Goal: Task Accomplishment & Management: Complete application form

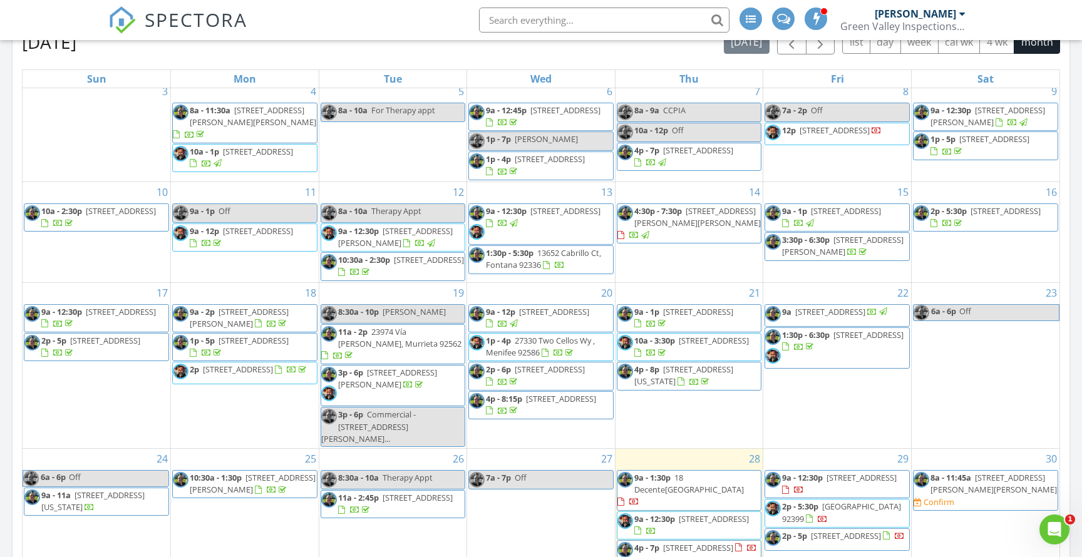
scroll to position [127, 0]
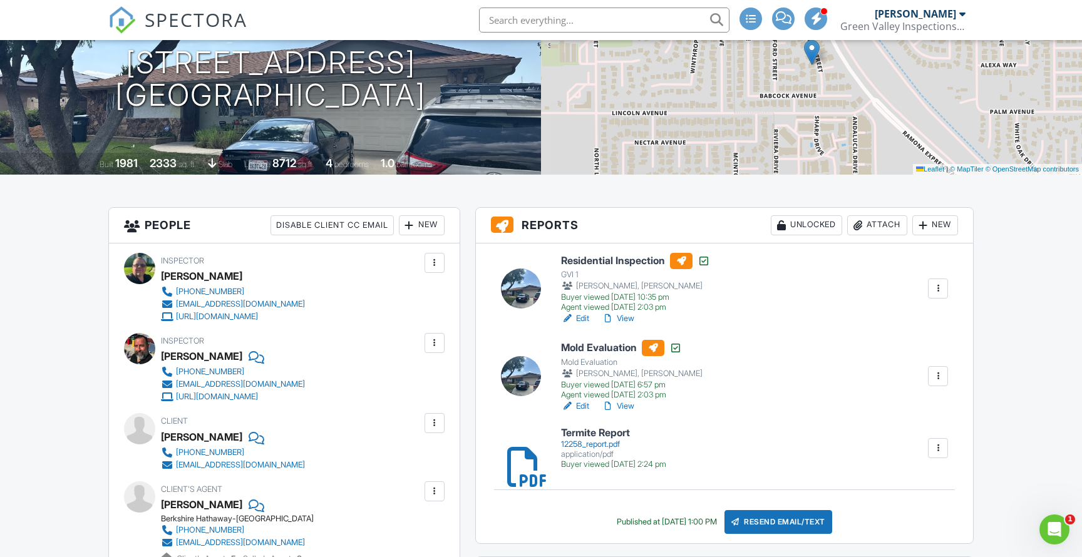
click at [584, 404] on link "Edit" at bounding box center [575, 406] width 28 height 13
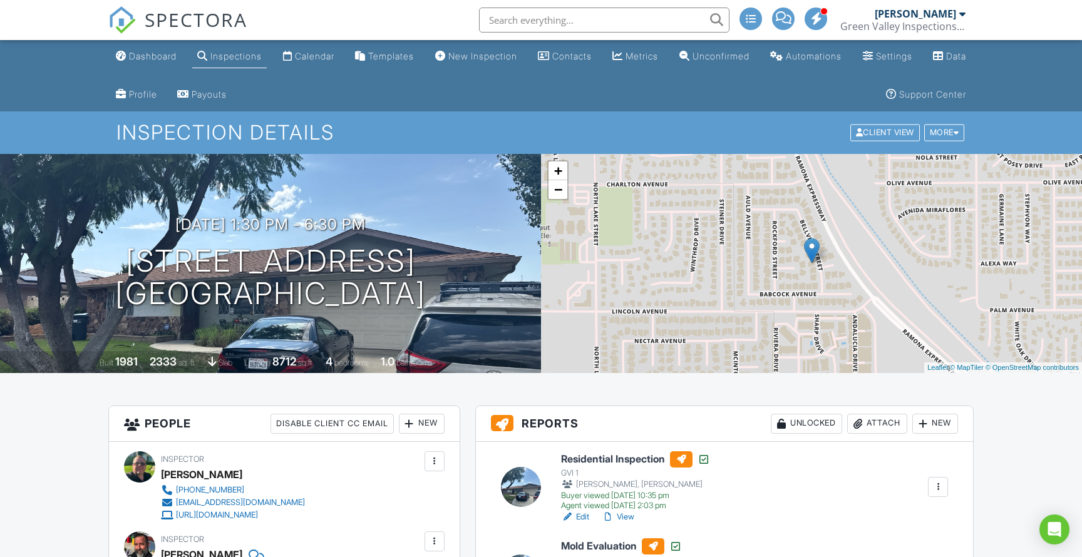
click at [879, 421] on div "Attach" at bounding box center [877, 424] width 60 height 20
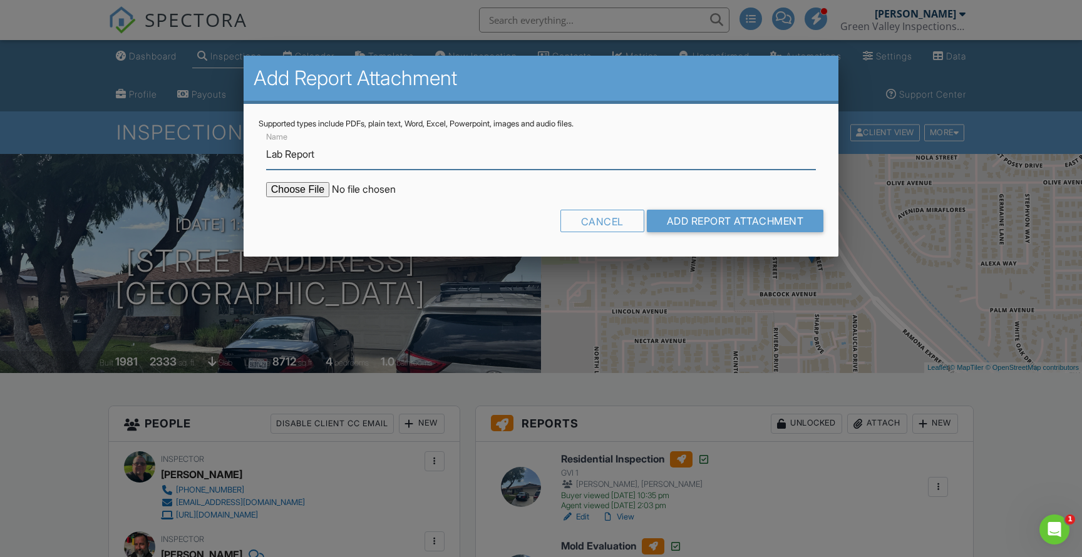
type input "Lab Report"
click at [311, 188] on input "file" at bounding box center [372, 189] width 213 height 15
type input "C:\fakepath\MoldReport_53030274_ForPrint.pdf"
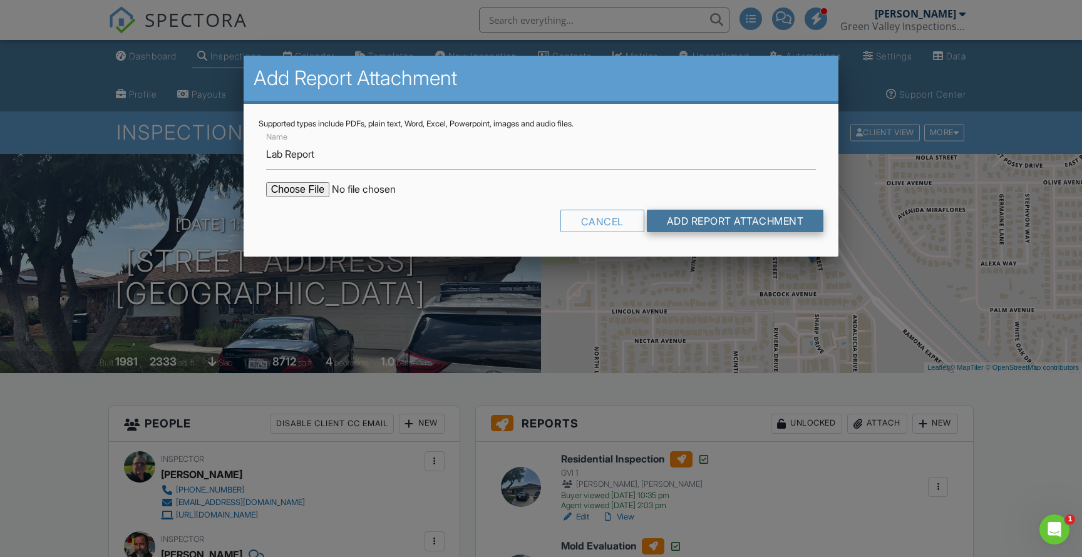
click at [711, 226] on input "Add Report Attachment" at bounding box center [735, 221] width 177 height 23
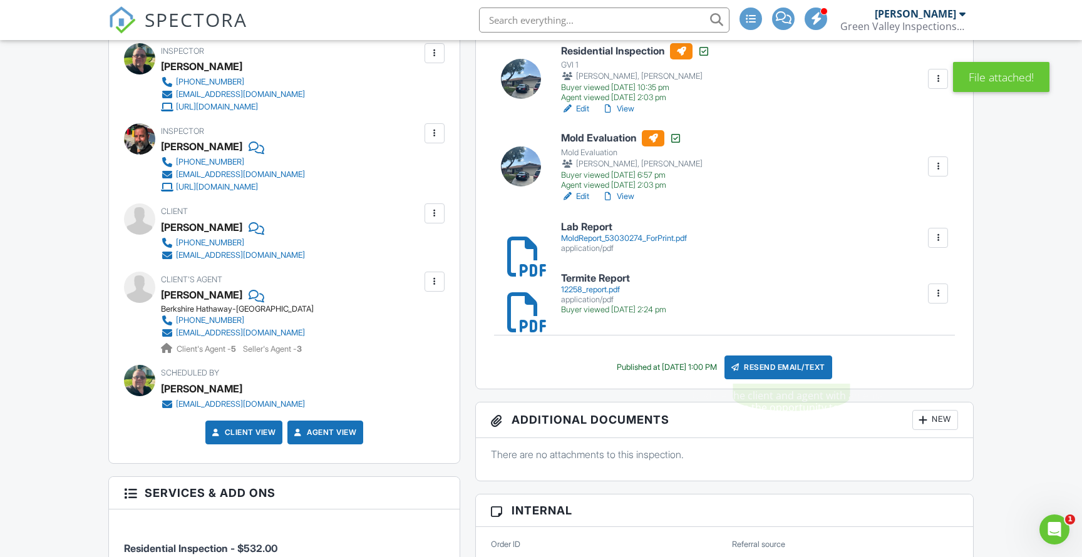
click at [800, 361] on div "Resend Email/Text" at bounding box center [778, 368] width 108 height 24
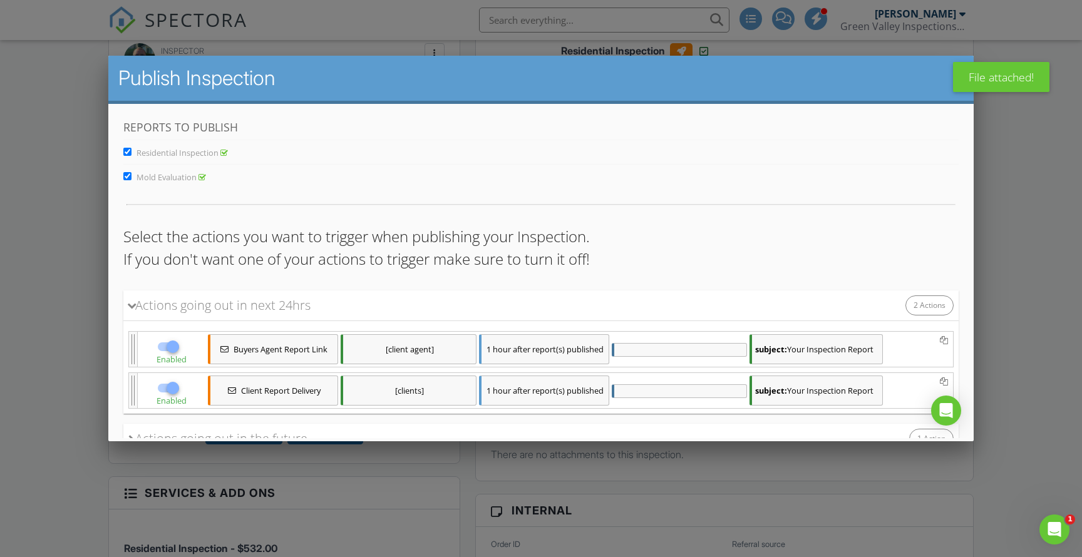
click at [127, 152] on input "Residential Inspection" at bounding box center [127, 152] width 8 height 8
checkbox input "false"
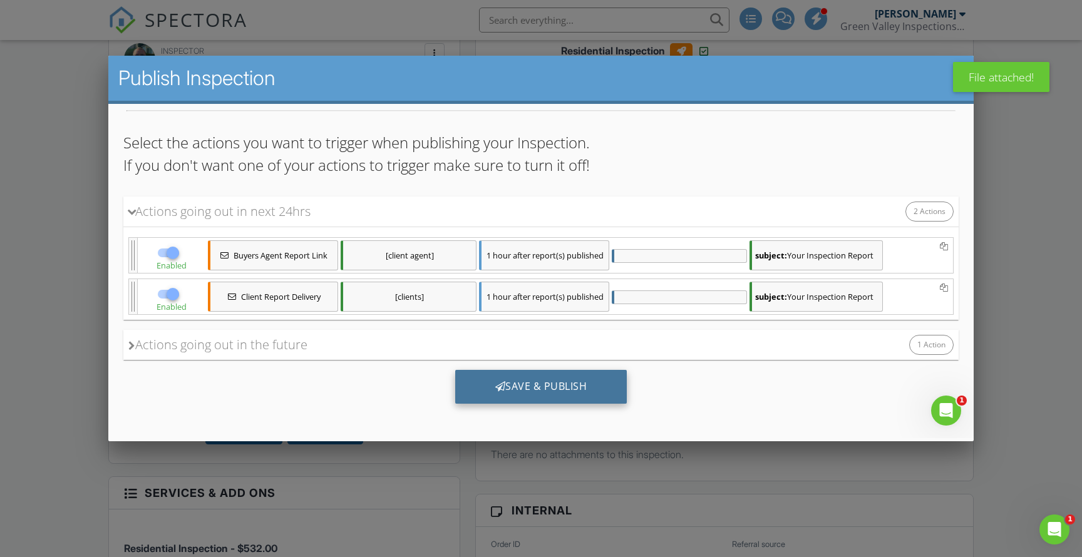
scroll to position [94, 0]
click at [559, 384] on div "Save & Publish" at bounding box center [541, 387] width 172 height 34
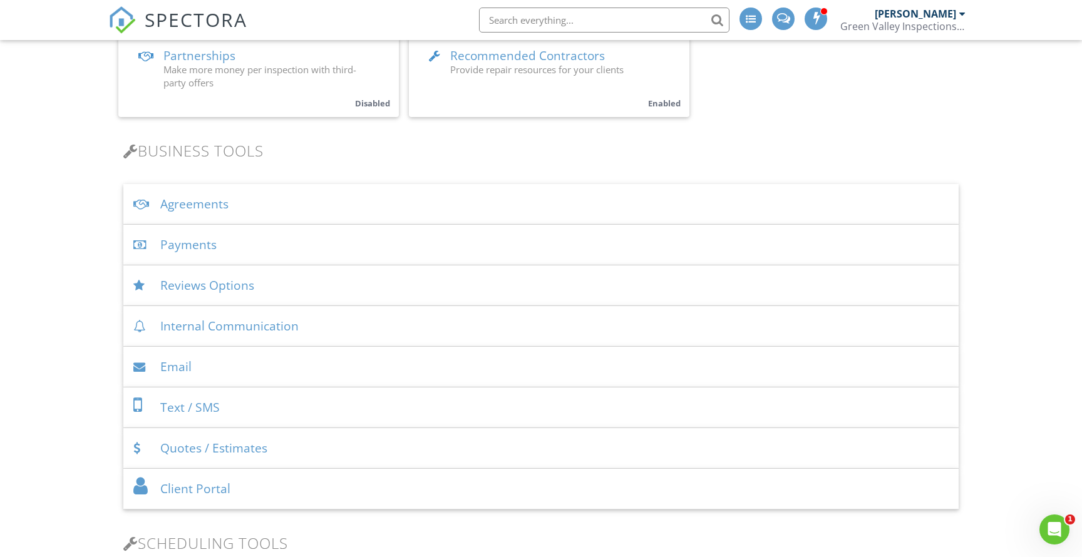
scroll to position [360, 0]
click at [244, 209] on div "Agreements" at bounding box center [540, 202] width 835 height 41
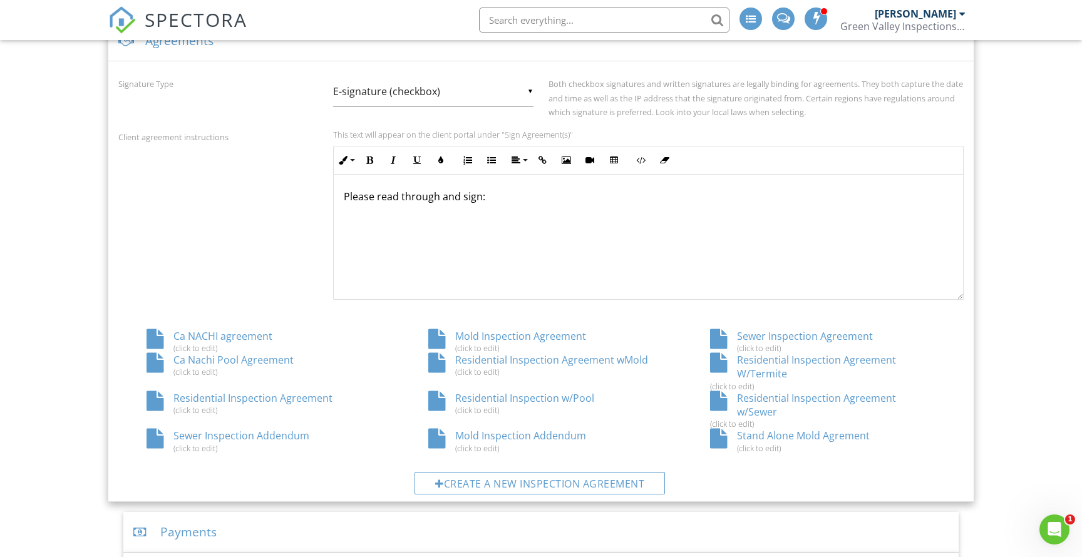
scroll to position [525, 0]
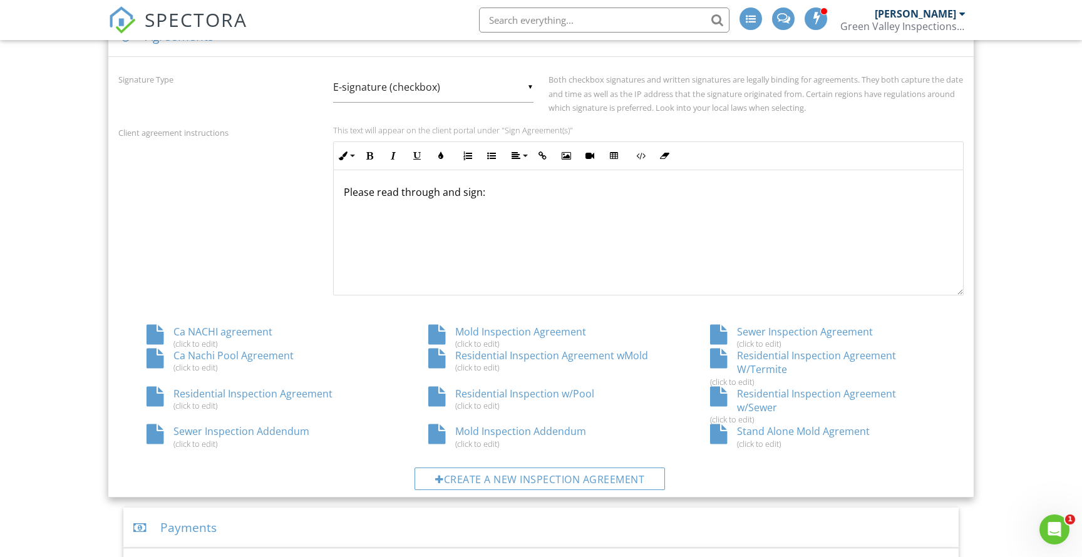
click at [219, 327] on div "Ca NACHI agreement (click to edit)" at bounding box center [259, 337] width 282 height 24
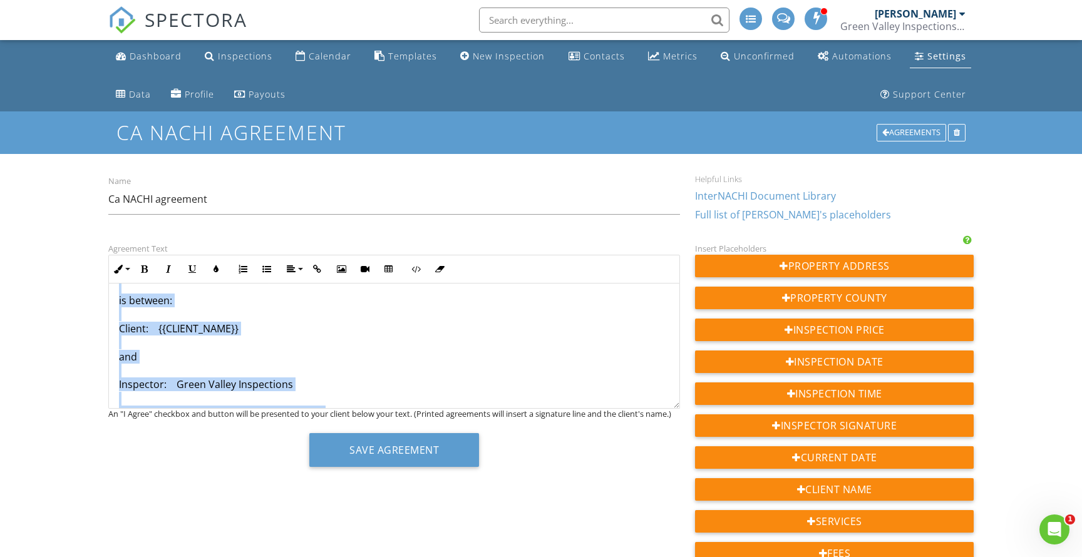
scroll to position [183, 0]
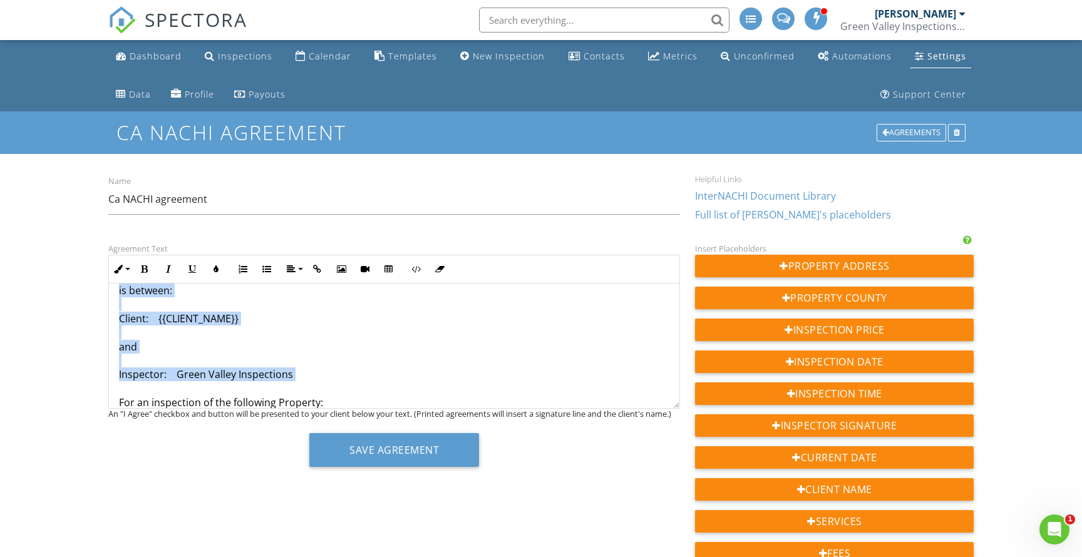
drag, startPoint x: 120, startPoint y: 297, endPoint x: 289, endPoint y: 383, distance: 190.1
click at [289, 383] on p "RESIDENTIAL INSPECTION AGREEMENT NOTE – THIS IS A LEGAL CONTRACT THAT DETAILS T…" at bounding box center [394, 276] width 551 height 322
copy p "This Agreement dated. {{CURRENT_DATE}} is between: Client: {{CLIENT_NAME}} and …"
click at [341, 338] on p "RESIDENTIAL INSPECTION AGREEMENT NOTE – THIS IS A LEGAL CONTRACT THAT DETAILS T…" at bounding box center [394, 276] width 551 height 322
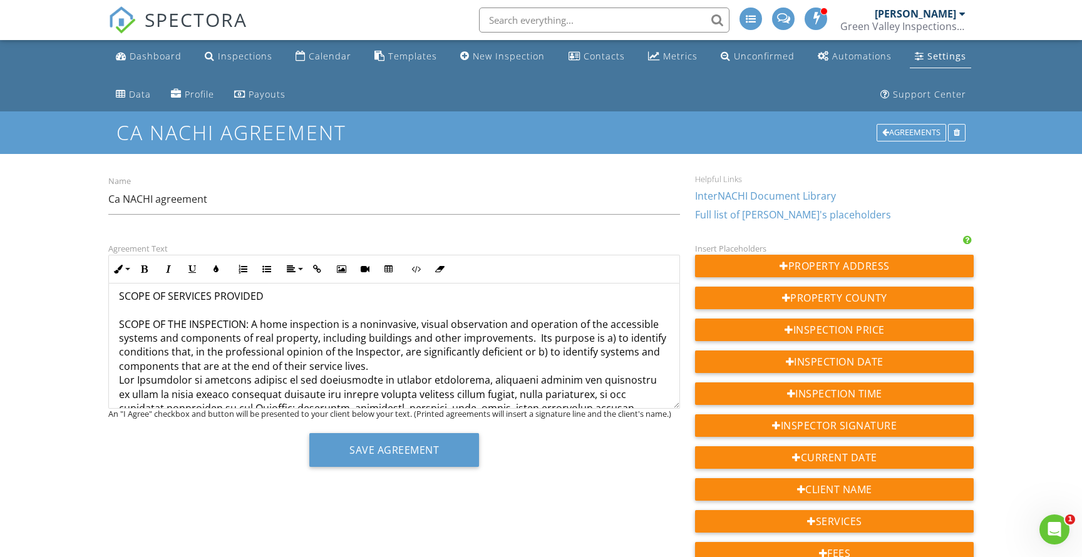
scroll to position [180, 0]
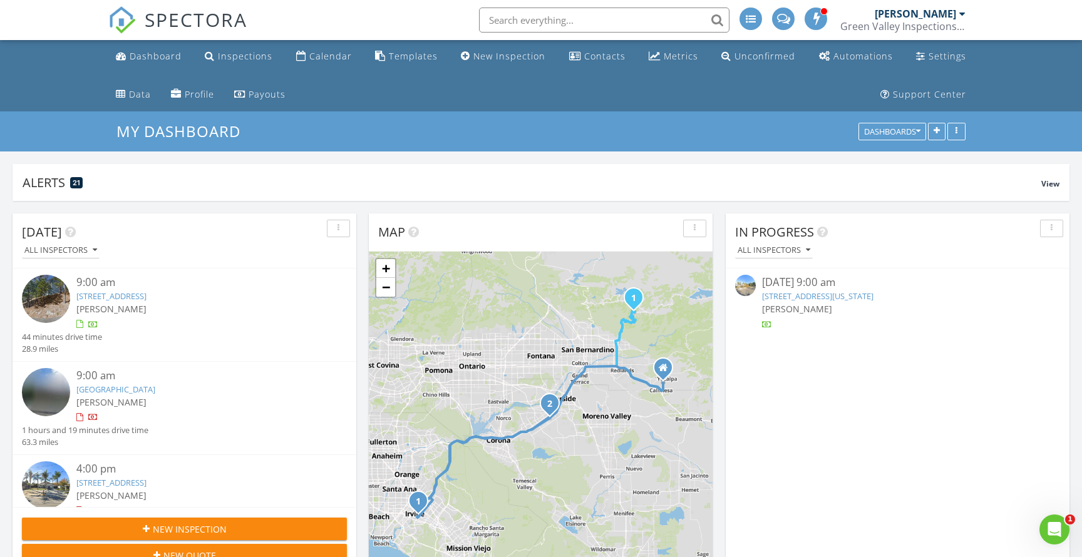
click at [1051, 523] on icon "Open Intercom Messenger" at bounding box center [1054, 530] width 21 height 21
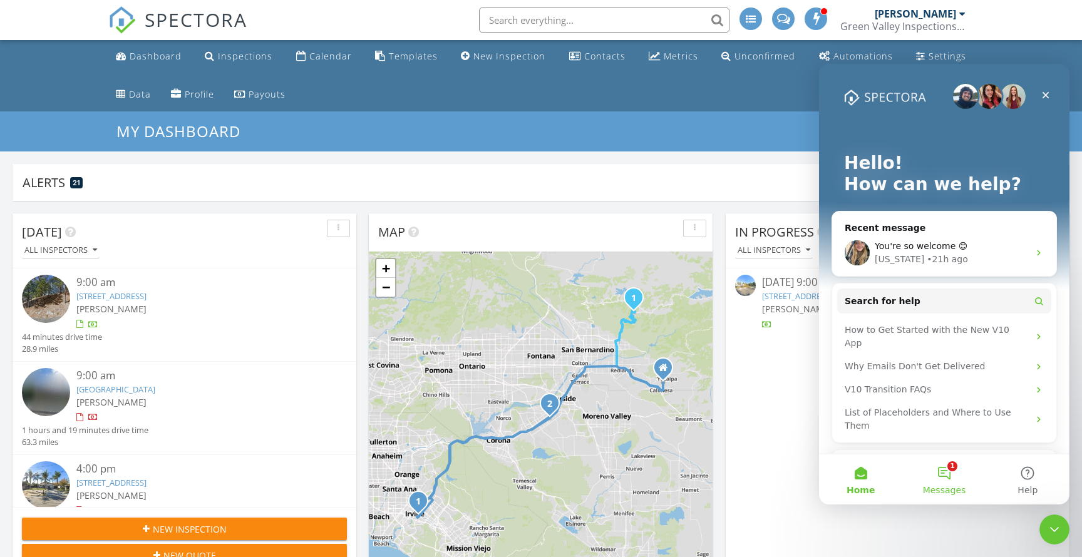
click at [944, 465] on button "1 Messages" at bounding box center [943, 480] width 83 height 50
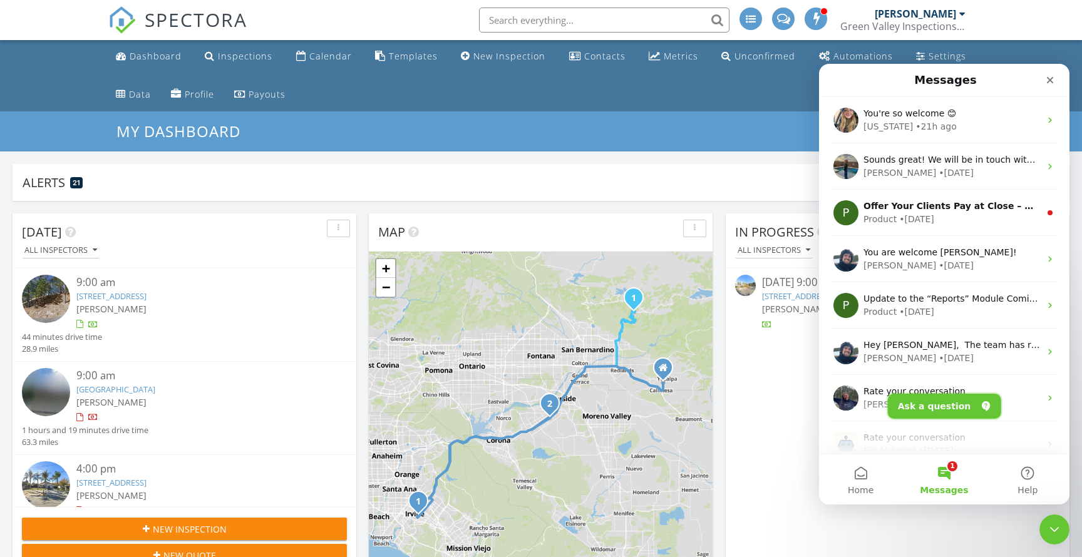
click at [953, 406] on button "Ask a question" at bounding box center [944, 406] width 113 height 25
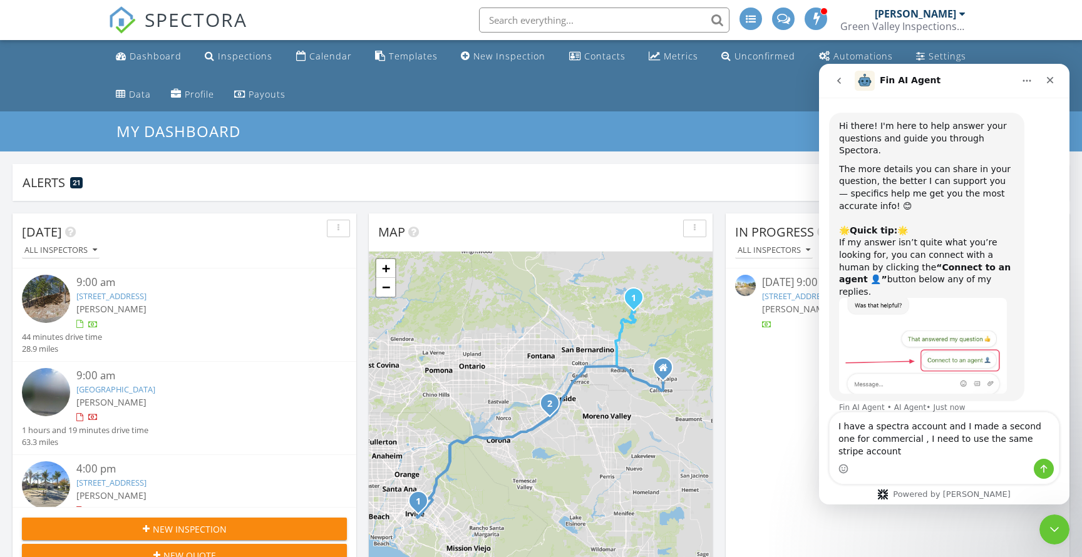
type textarea "I have a spectra account and I made a second one for commercial , I need to use…"
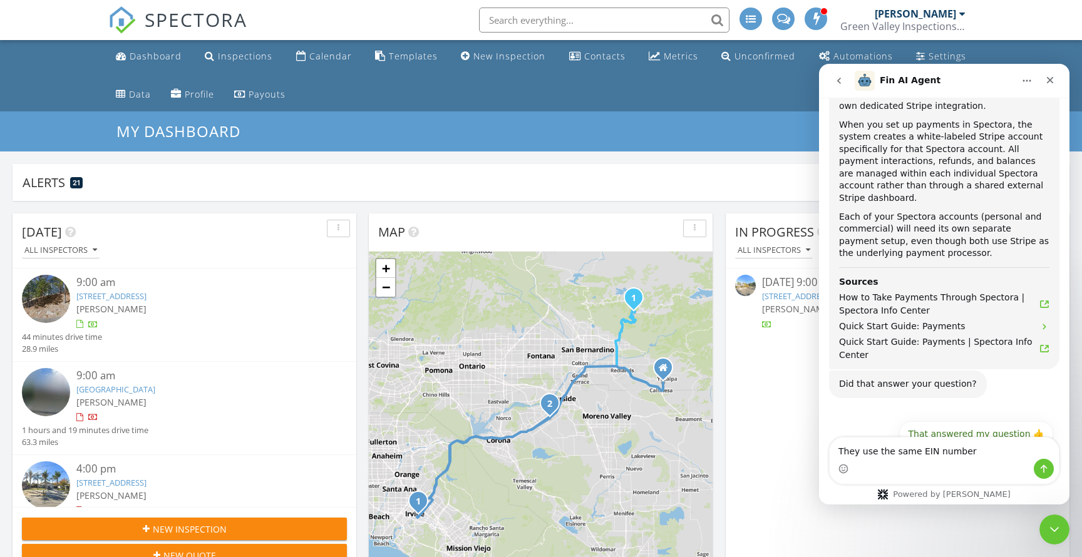
type textarea "They use the same EIN number"
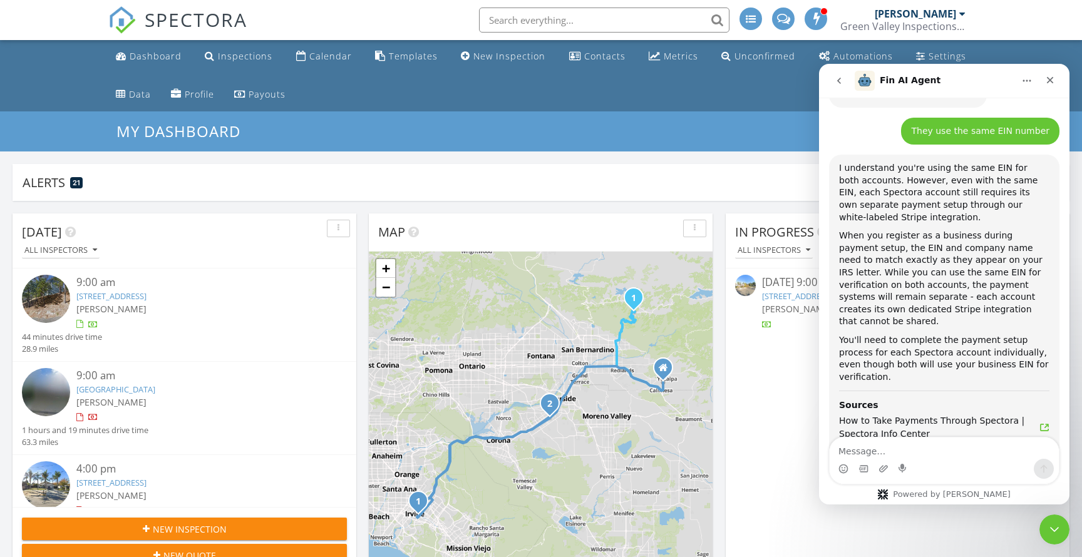
scroll to position [735, 0]
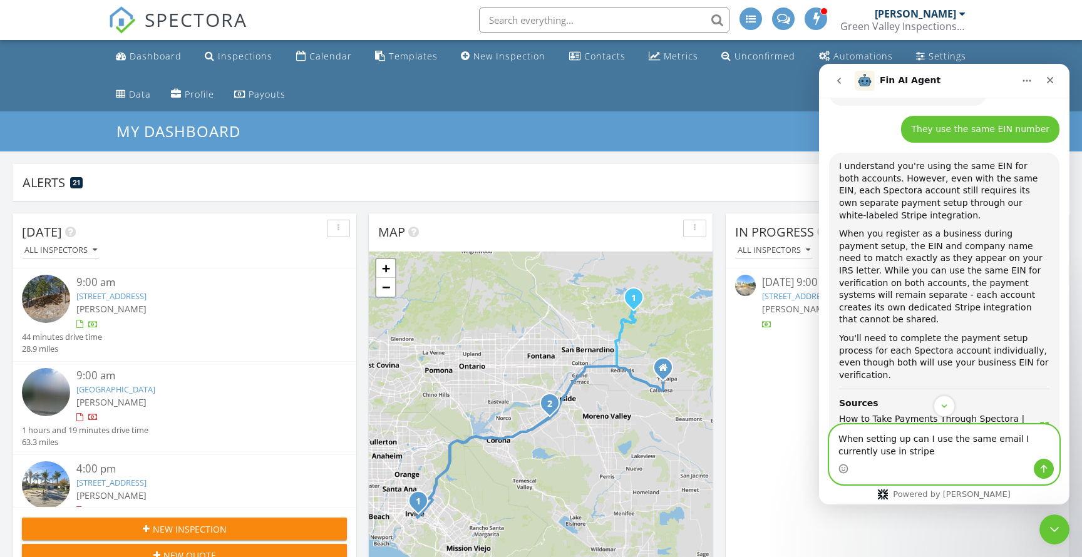
type textarea "When setting up can I use the same email I currently use in stripe"
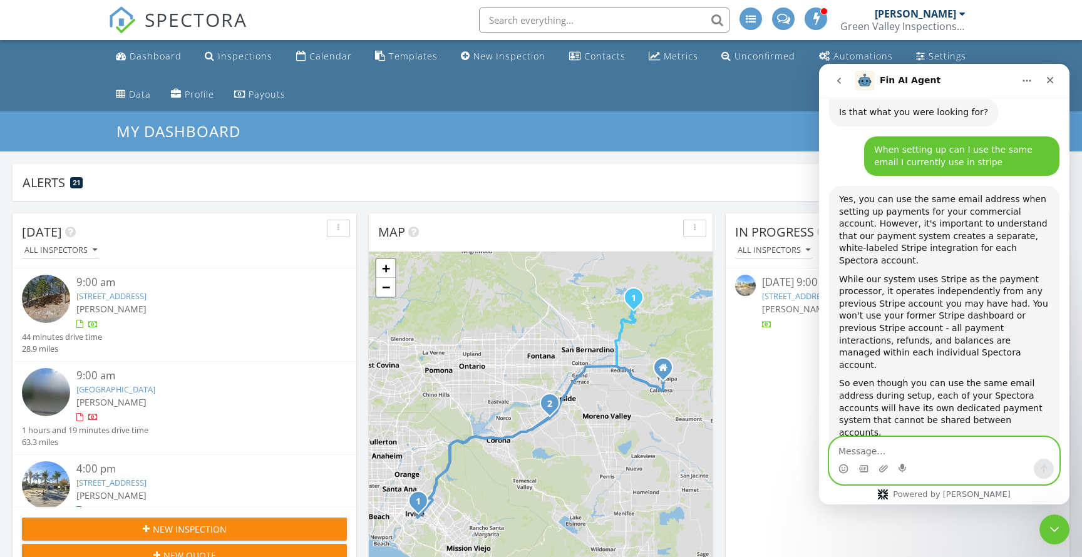
scroll to position [1101, 0]
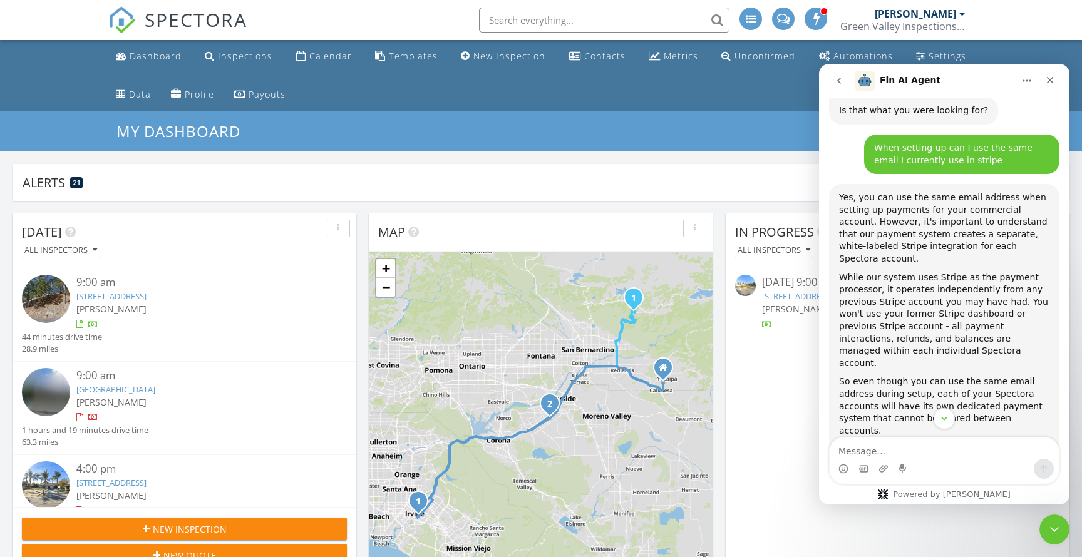
click at [120, 388] on link "[GEOGRAPHIC_DATA]" at bounding box center [115, 389] width 79 height 11
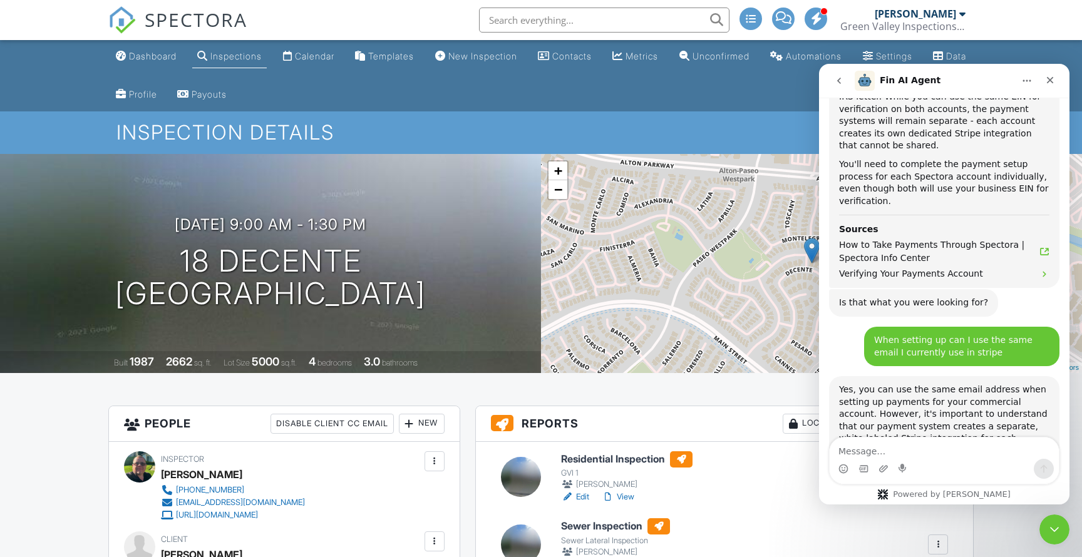
scroll to position [1175, 0]
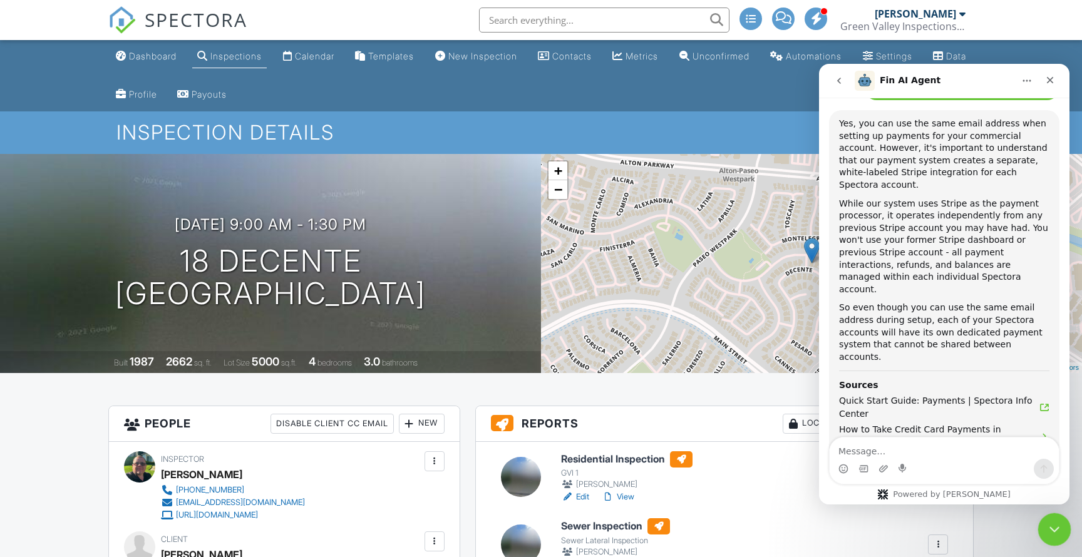
click at [1050, 528] on icon "Close Intercom Messenger" at bounding box center [1052, 527] width 9 height 5
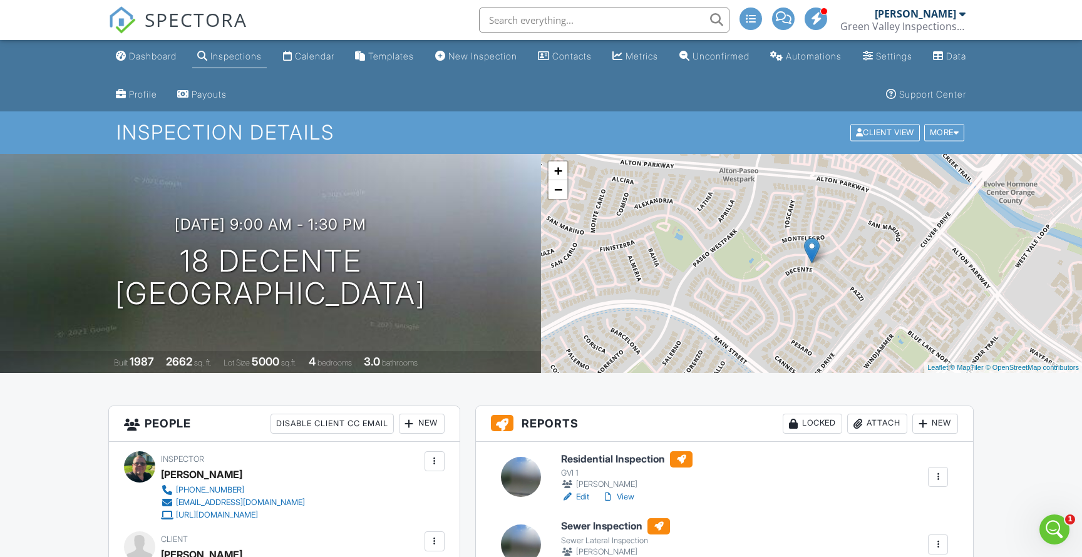
scroll to position [0, 0]
click at [153, 58] on div "Dashboard" at bounding box center [153, 56] width 48 height 11
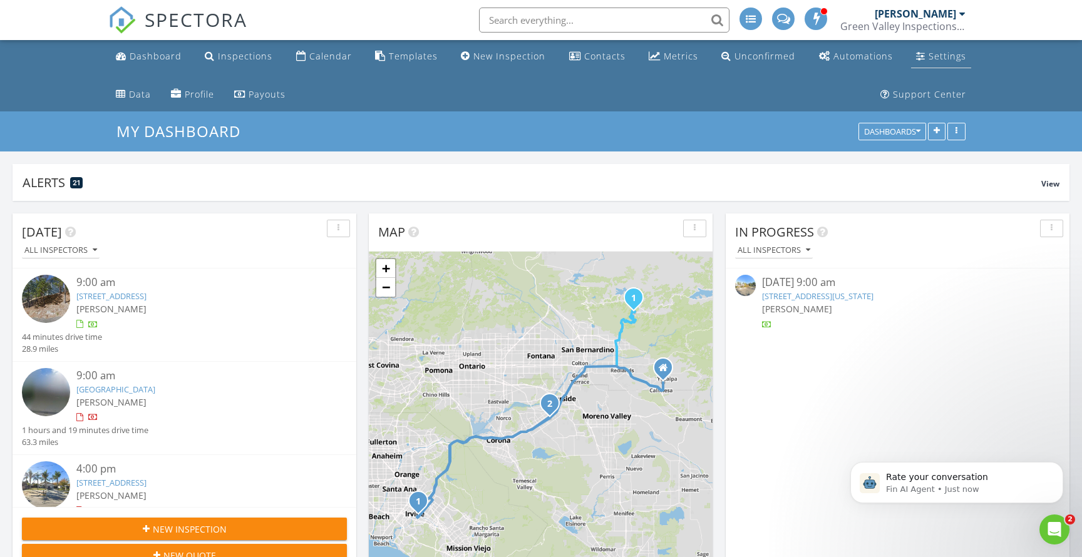
click at [941, 58] on div "Settings" at bounding box center [948, 56] width 38 height 12
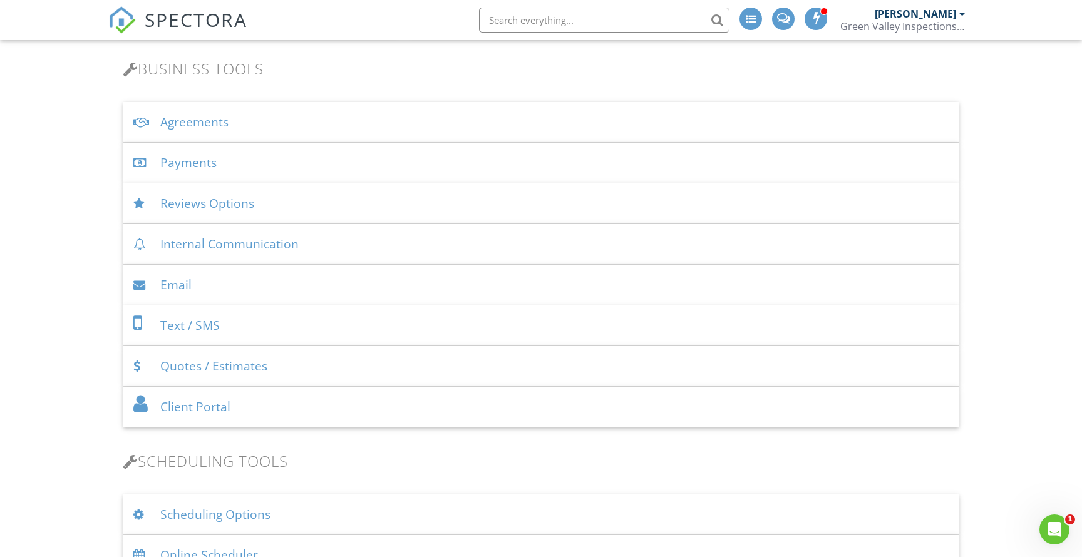
click at [215, 161] on div "Payments" at bounding box center [540, 163] width 835 height 41
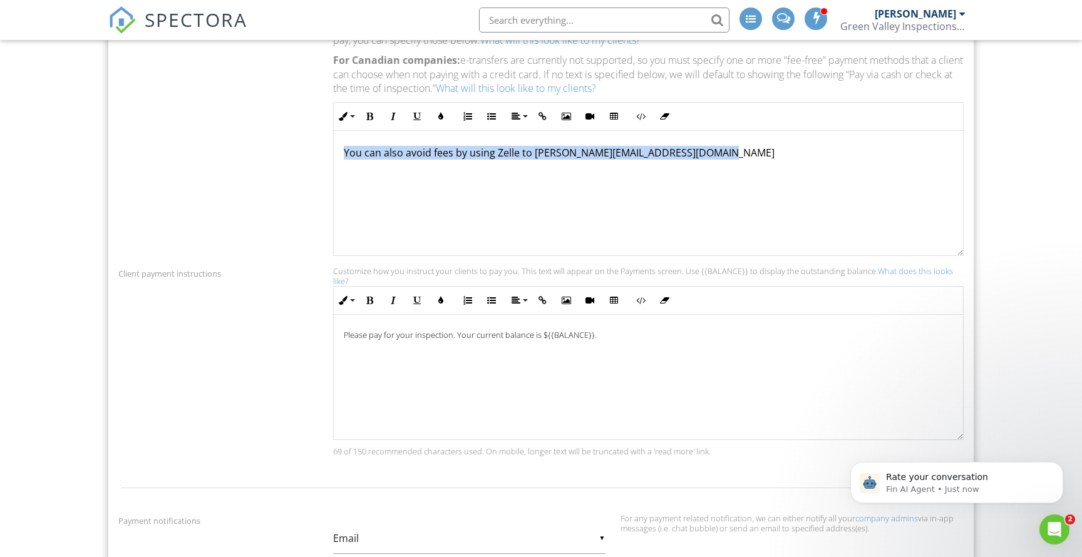
drag, startPoint x: 713, startPoint y: 148, endPoint x: 342, endPoint y: 146, distance: 370.7
click at [342, 146] on div "You can also avoid fees by using Zelle to eric@greenvalleyhomeinspections.net" at bounding box center [648, 193] width 629 height 125
copy p "You can also avoid fees by using Zelle to eric@greenvalleyhomeinspections.net"
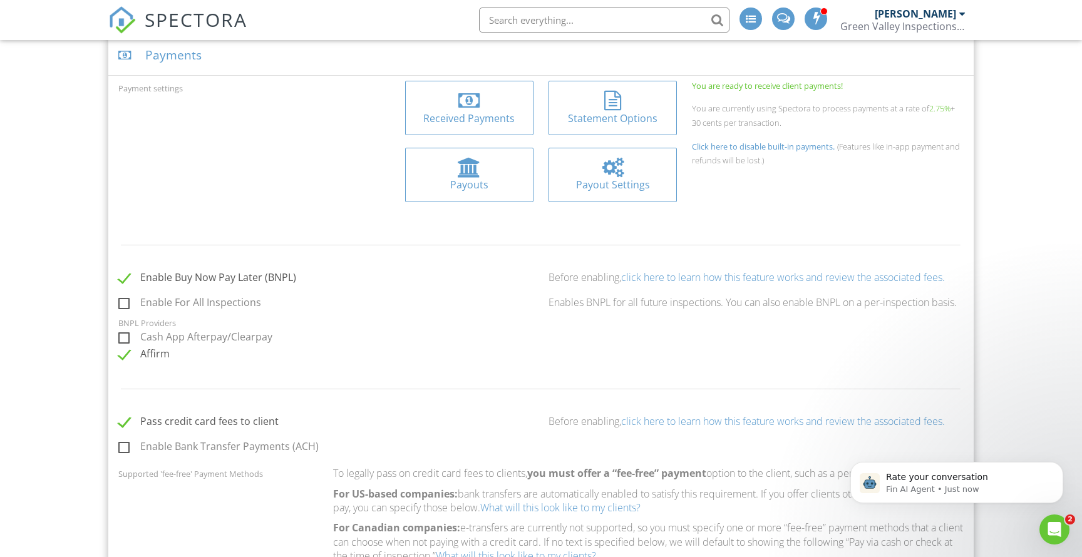
scroll to position [557, 0]
click at [942, 485] on p "Fin AI Agent • 1m ago" at bounding box center [967, 489] width 162 height 11
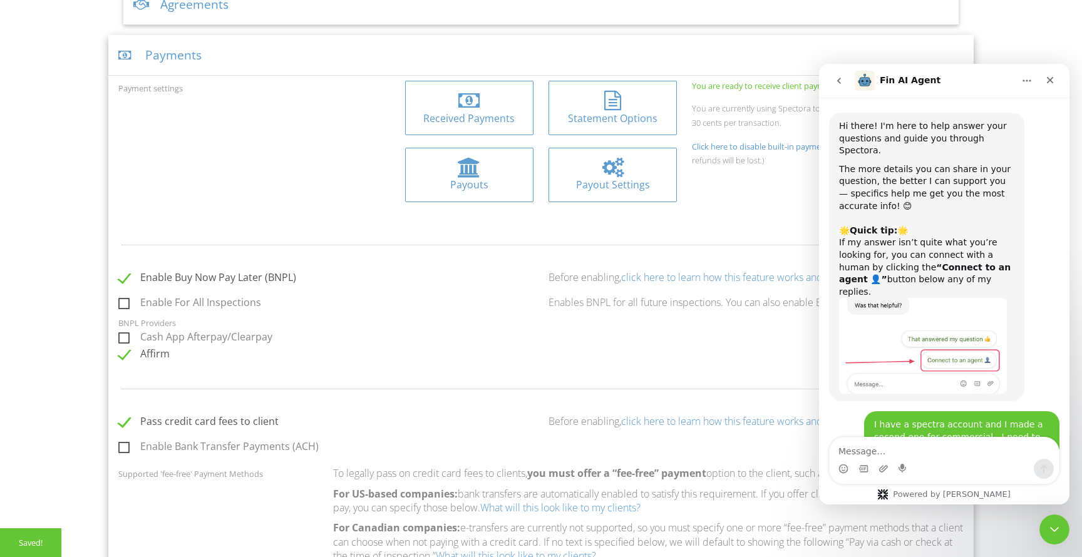
scroll to position [2, 0]
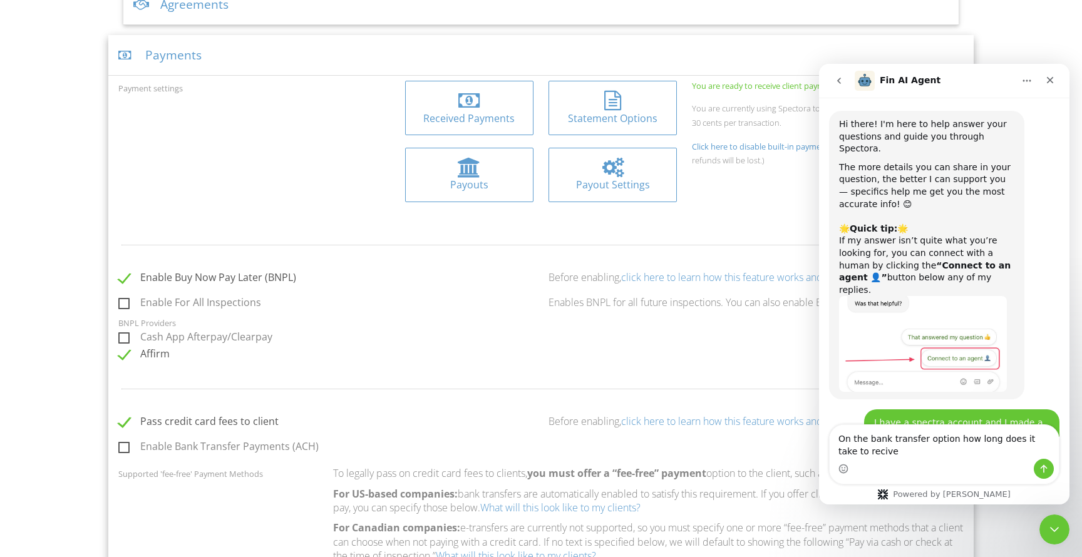
type textarea "On the bank transfer option how long does it take to receive"
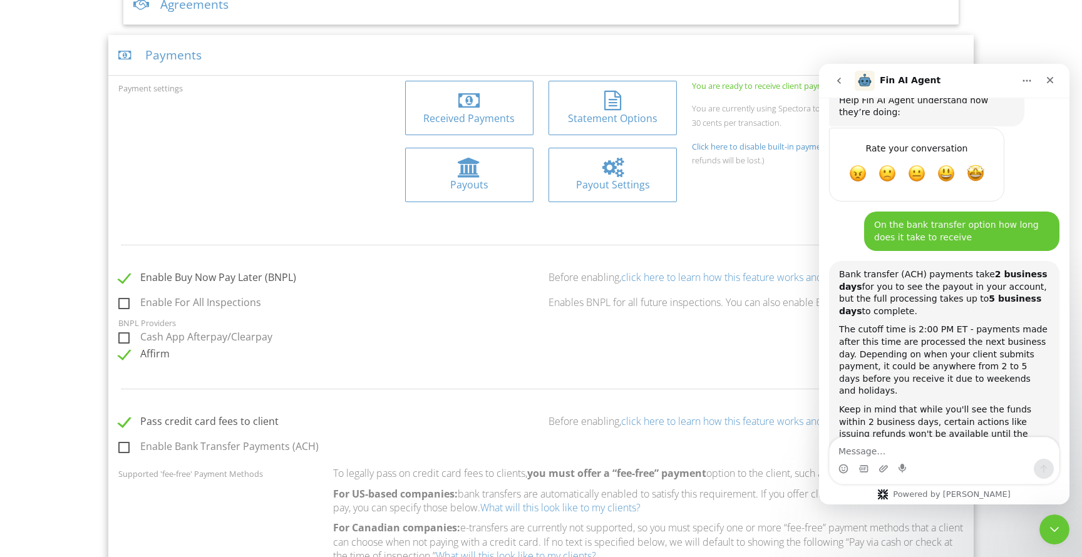
scroll to position [1892, 0]
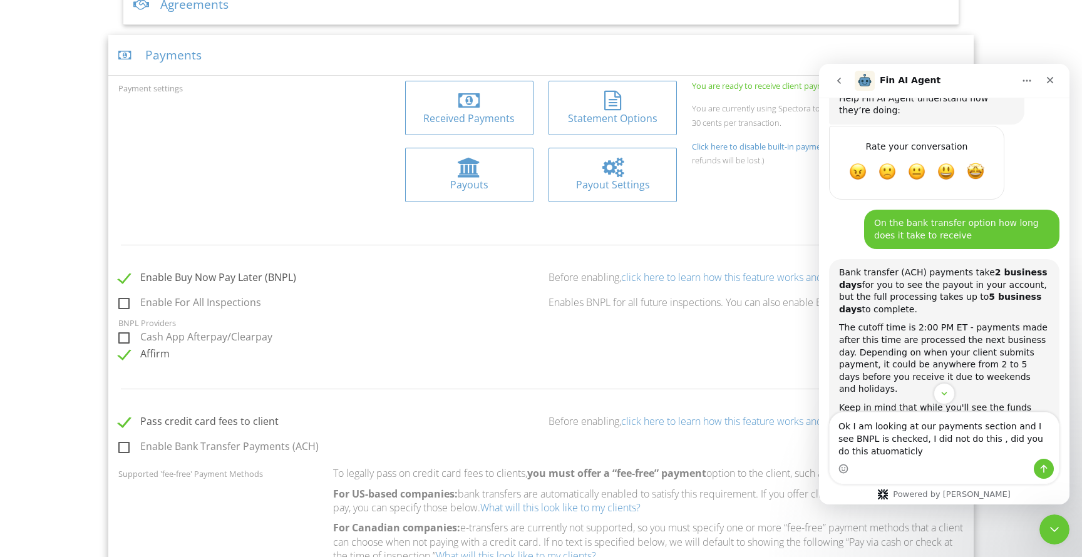
type textarea "Ok I am looking at our payments section and I see BNPL is checked, I did not do…"
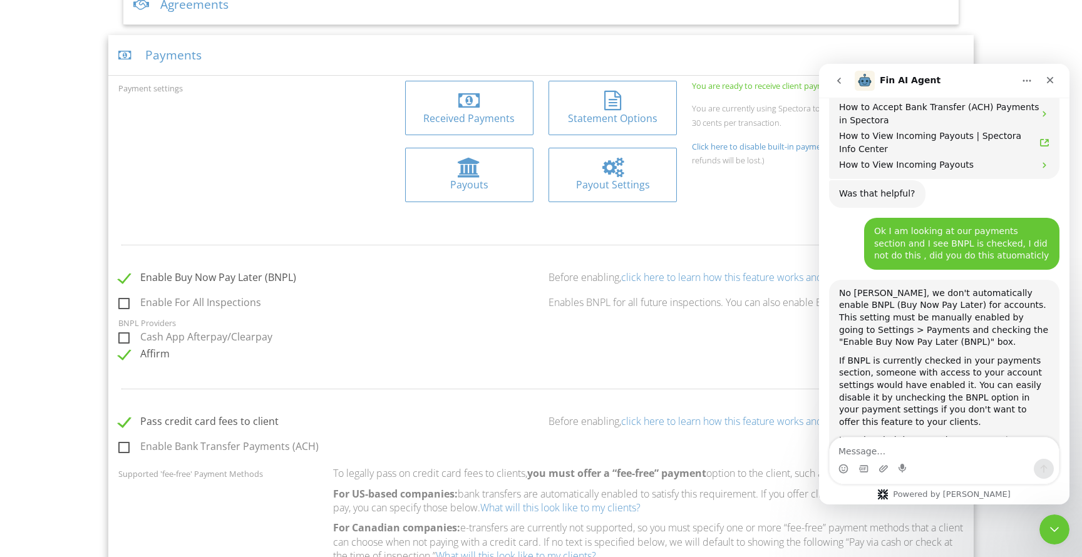
scroll to position [2275, 0]
drag, startPoint x: 1050, startPoint y: 533, endPoint x: 1038, endPoint y: 528, distance: 12.9
click at [1049, 535] on icon "Close Intercom Messenger" at bounding box center [1052, 527] width 15 height 15
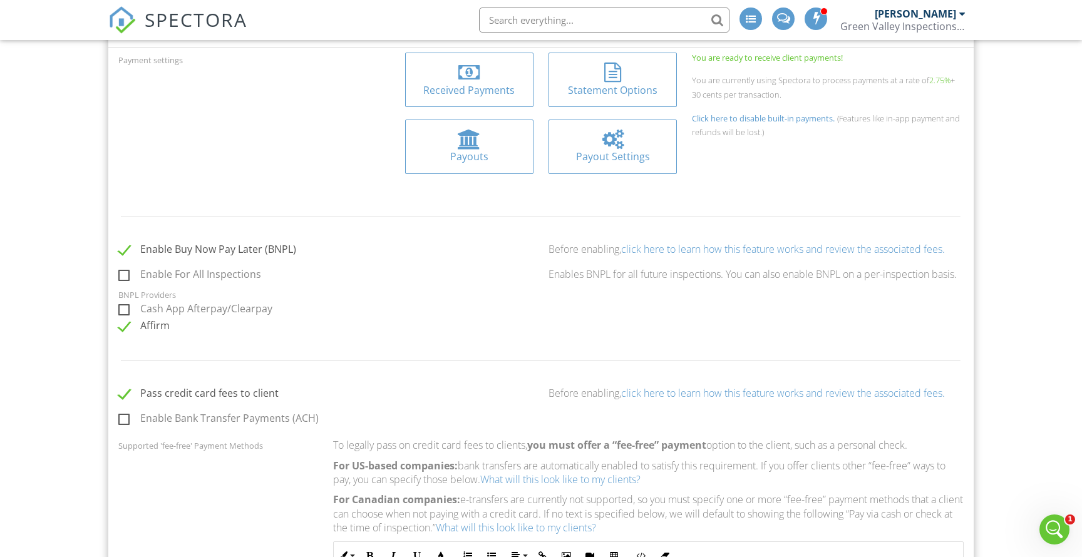
scroll to position [585, 0]
click at [126, 246] on label "Enable Buy Now Pay Later (BNPL)" at bounding box center [207, 252] width 178 height 16
checkbox input "false"
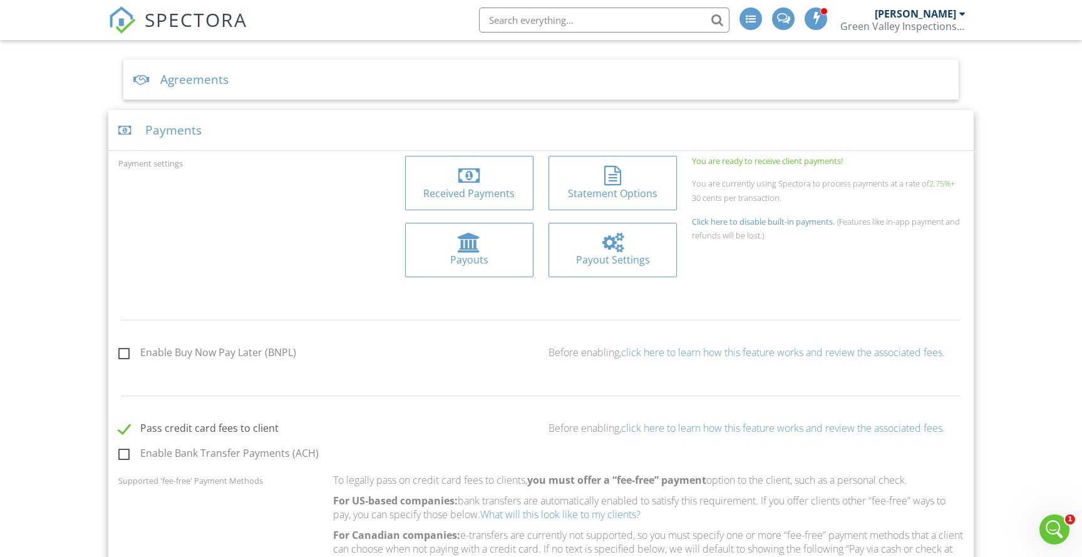
scroll to position [472, 0]
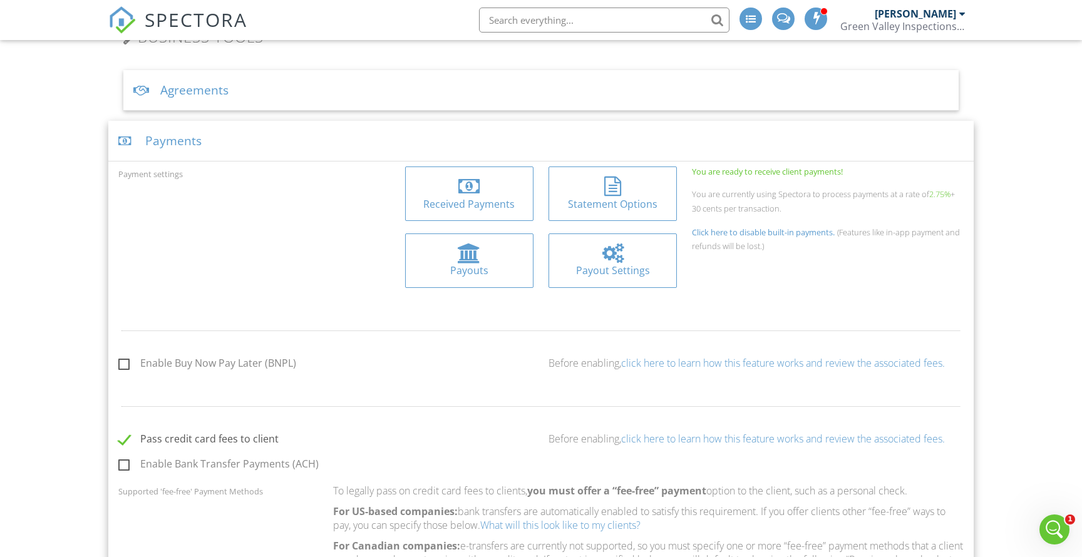
click at [160, 140] on div "Payments" at bounding box center [540, 141] width 865 height 41
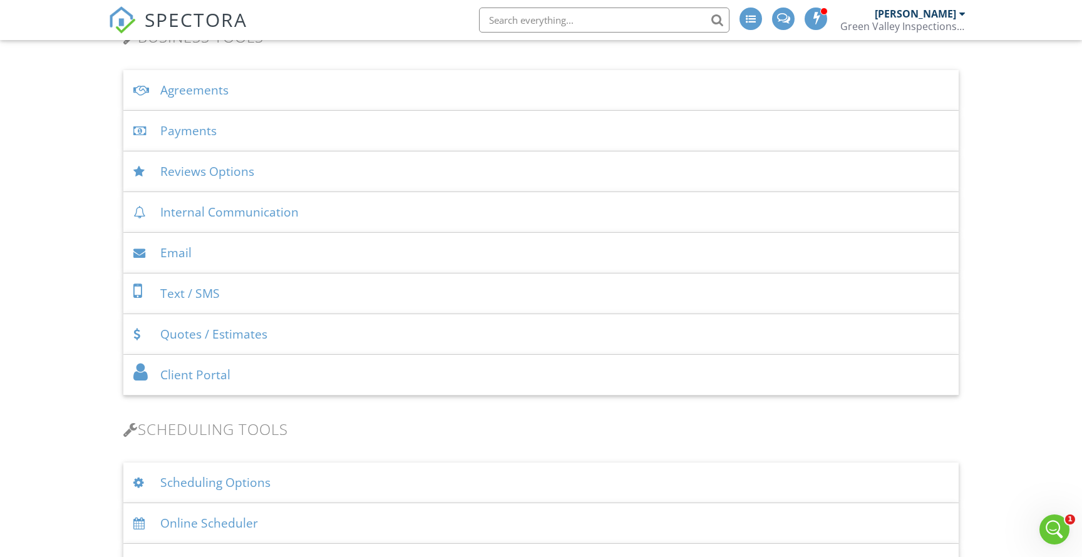
drag, startPoint x: 216, startPoint y: 333, endPoint x: 210, endPoint y: 327, distance: 8.0
click at [216, 332] on div "Quotes / Estimates" at bounding box center [540, 334] width 835 height 41
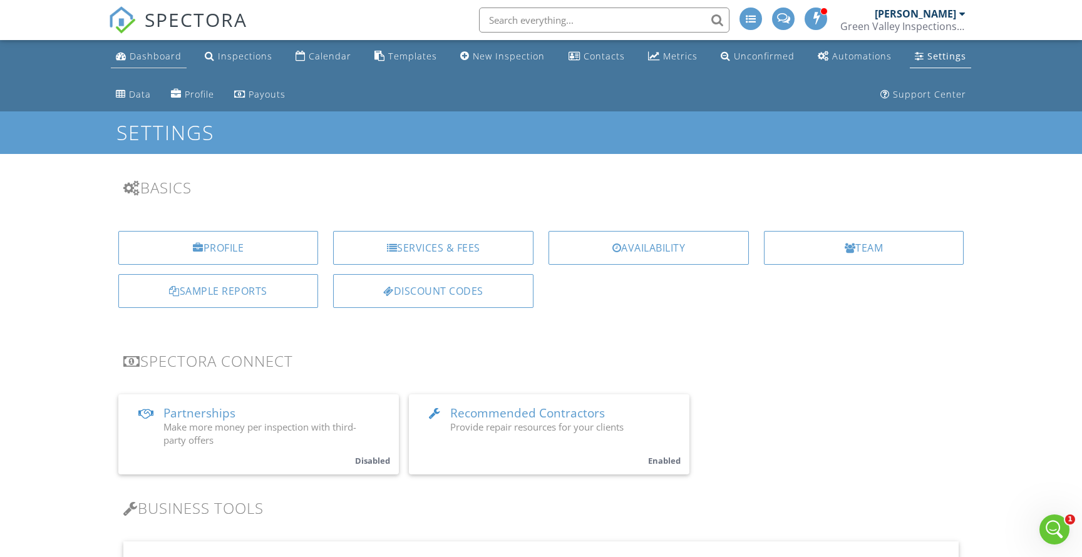
click at [160, 60] on div "Dashboard" at bounding box center [156, 56] width 52 height 12
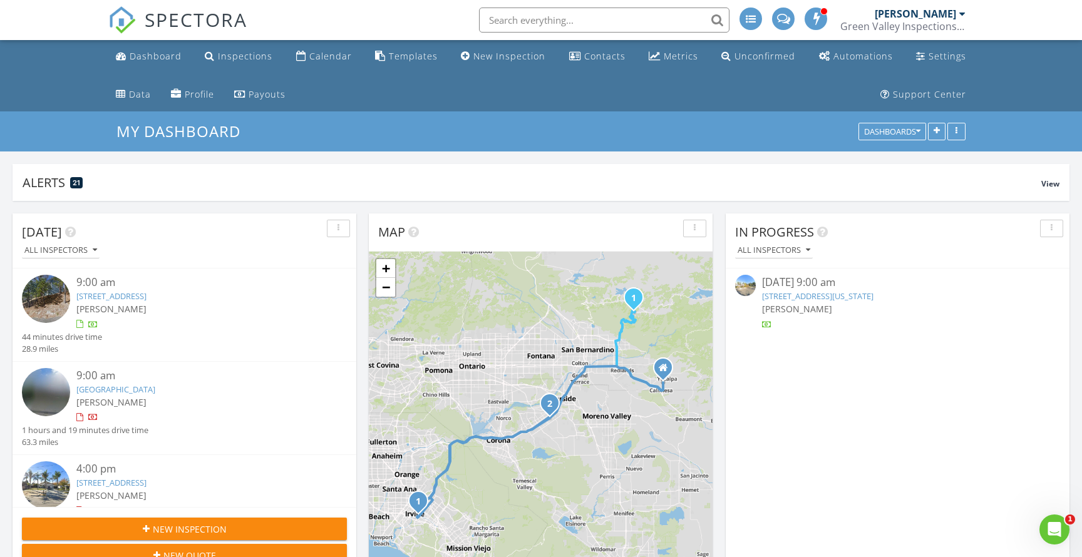
scroll to position [269, 1057]
click at [495, 63] on link "New Inspection" at bounding box center [503, 56] width 95 height 23
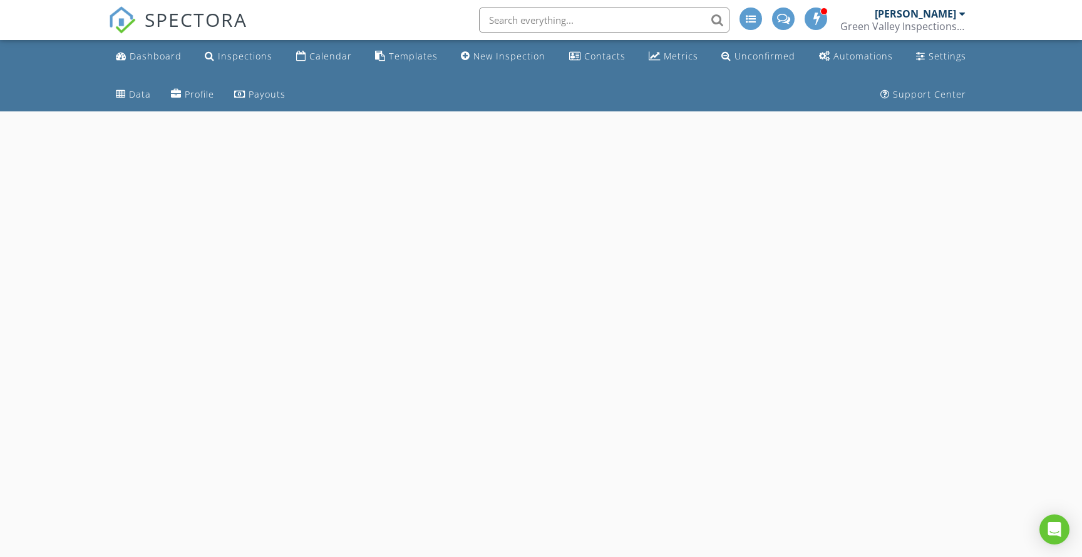
select select "7"
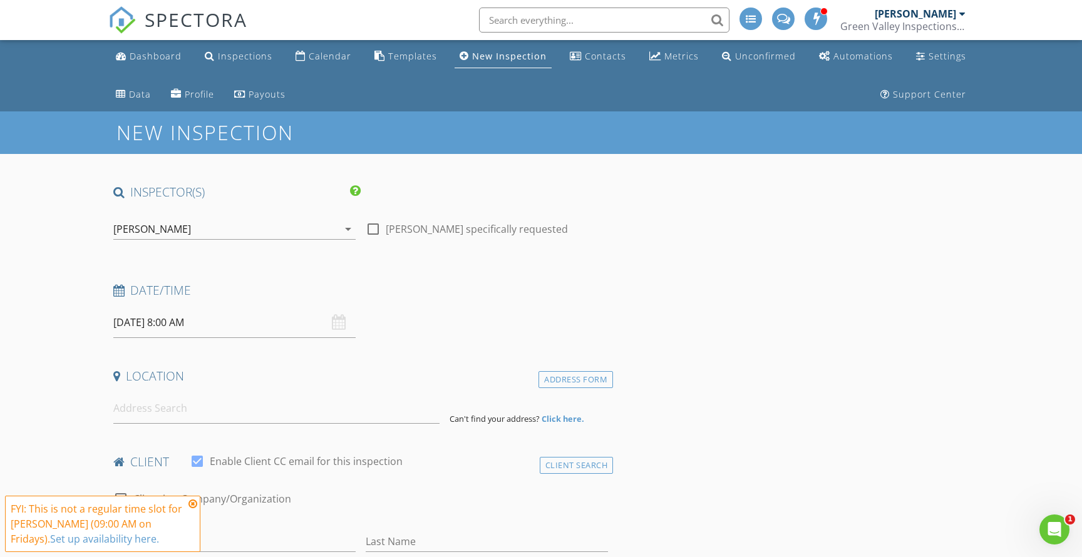
click at [190, 320] on input "[DATE] 8:00 AM" at bounding box center [234, 322] width 242 height 31
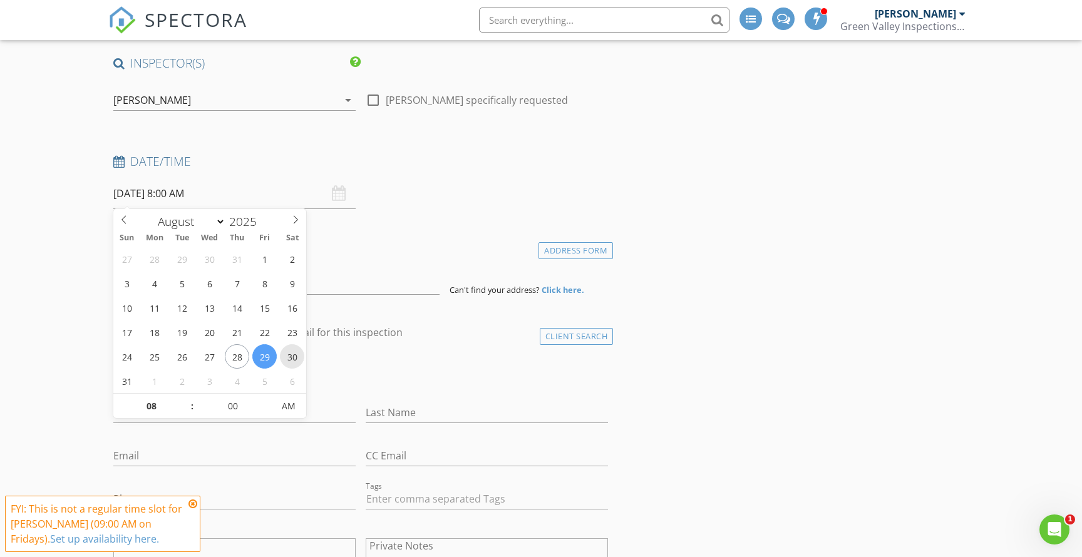
scroll to position [132, 0]
type input "[DATE] 8:00 AM"
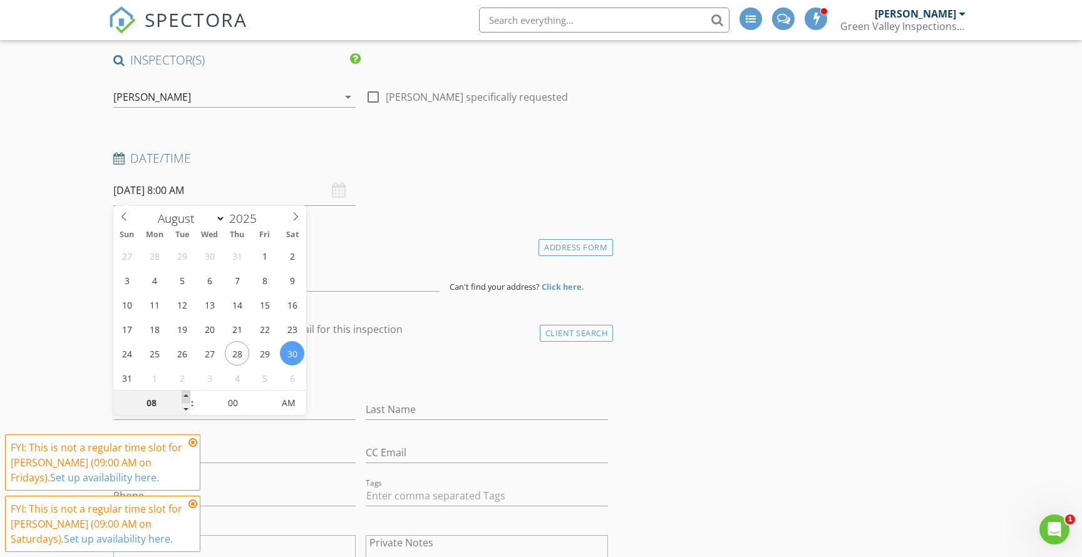
type input "09"
type input "[DATE] 9:00 AM"
click at [187, 393] on span at bounding box center [186, 397] width 9 height 13
type input "10"
type input "[DATE] 10:00 AM"
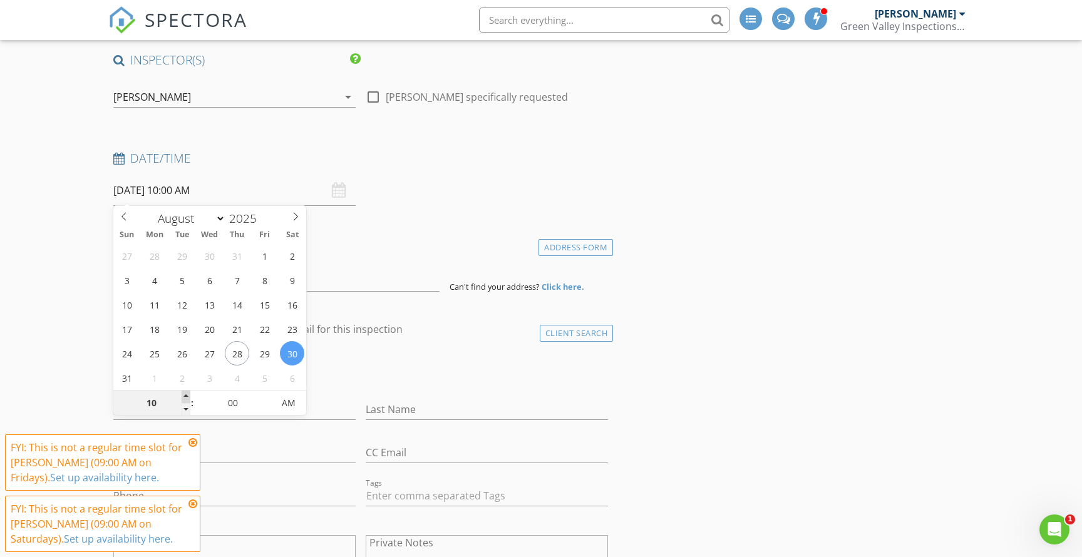
click at [187, 393] on span at bounding box center [186, 397] width 9 height 13
type input "11"
type input "[DATE] 11:00 AM"
click at [187, 393] on span at bounding box center [186, 397] width 9 height 13
type input "12"
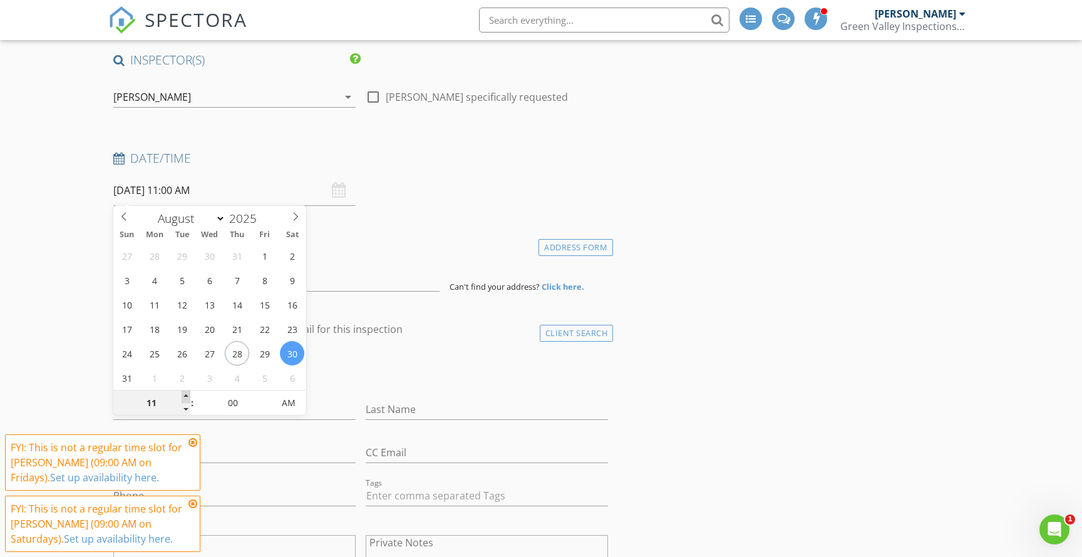
type input "[DATE] 12:00 PM"
click at [187, 393] on span at bounding box center [186, 397] width 9 height 13
type input "01"
type input "[DATE] 1:00 PM"
click at [187, 393] on span at bounding box center [186, 397] width 9 height 13
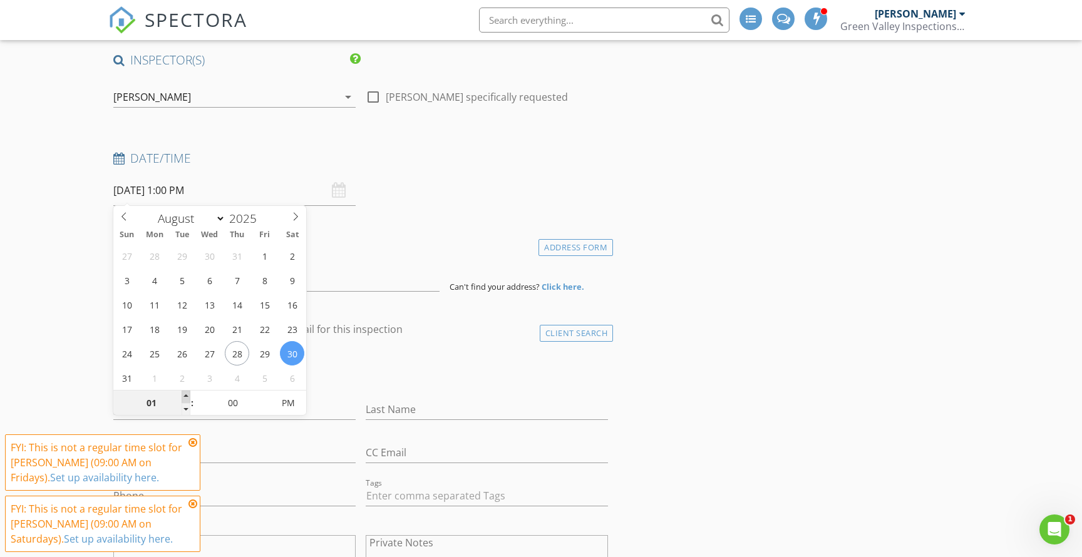
type input "02"
type input "[DATE] 2:00 PM"
click at [187, 393] on span at bounding box center [186, 397] width 9 height 13
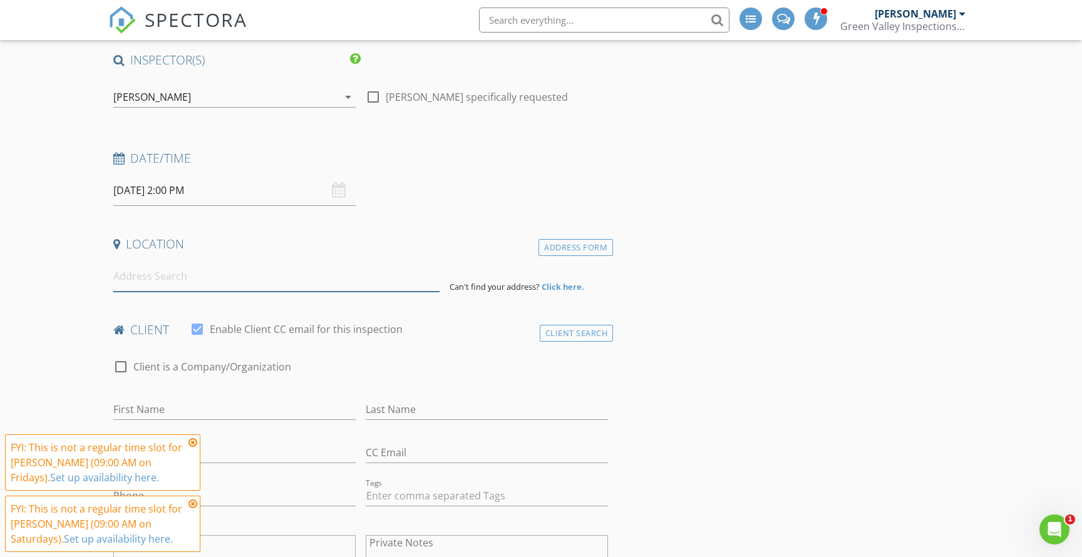
click at [187, 277] on input at bounding box center [276, 276] width 327 height 31
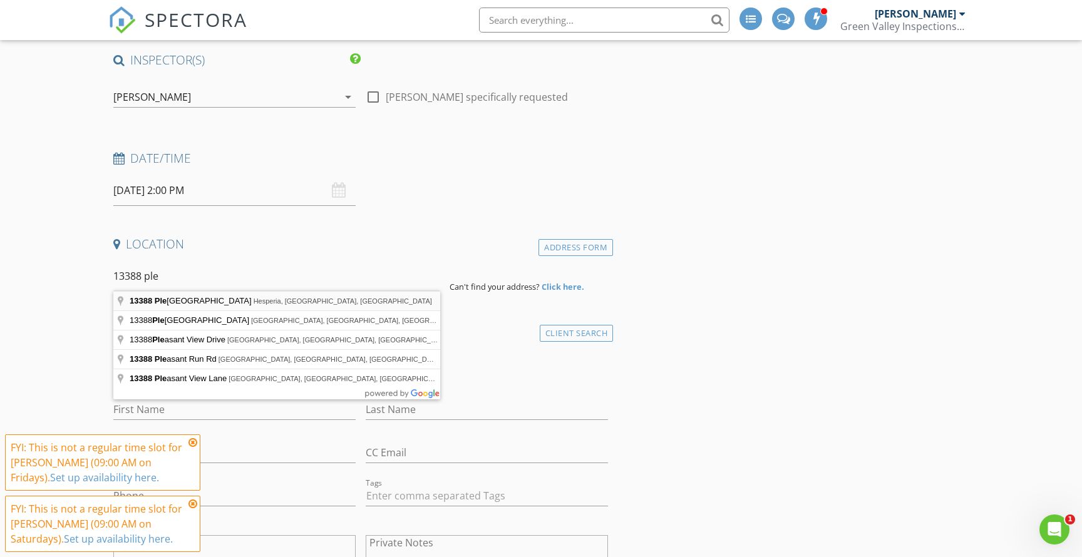
type input "[STREET_ADDRESS]"
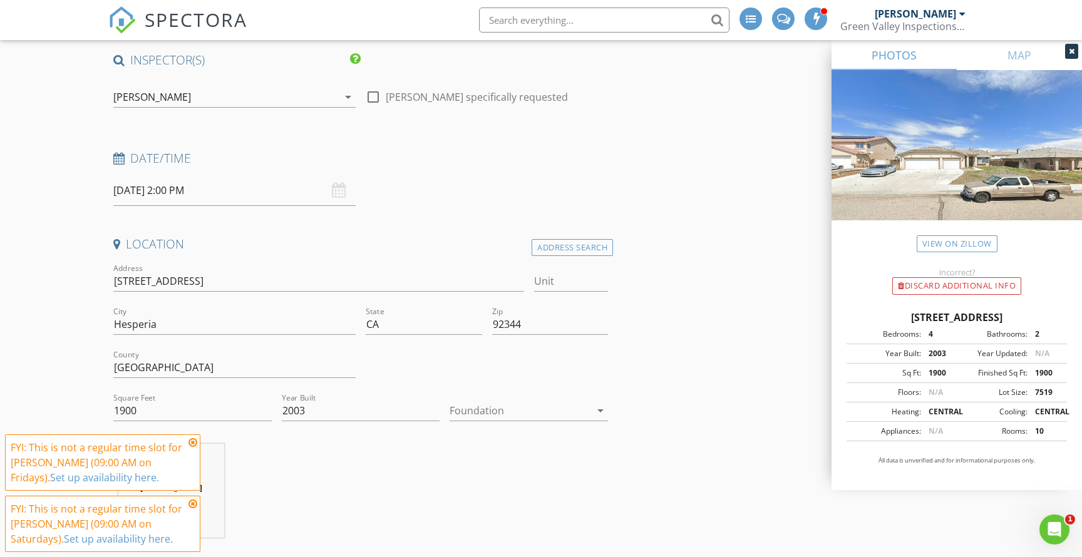
click at [483, 406] on div at bounding box center [520, 411] width 141 height 20
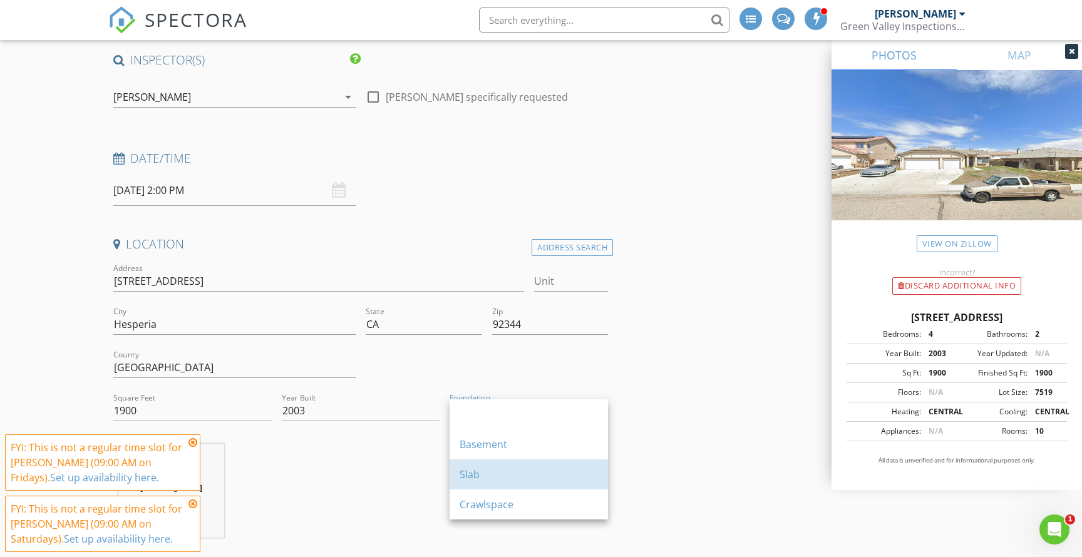
click at [503, 475] on div "Slab" at bounding box center [529, 474] width 138 height 15
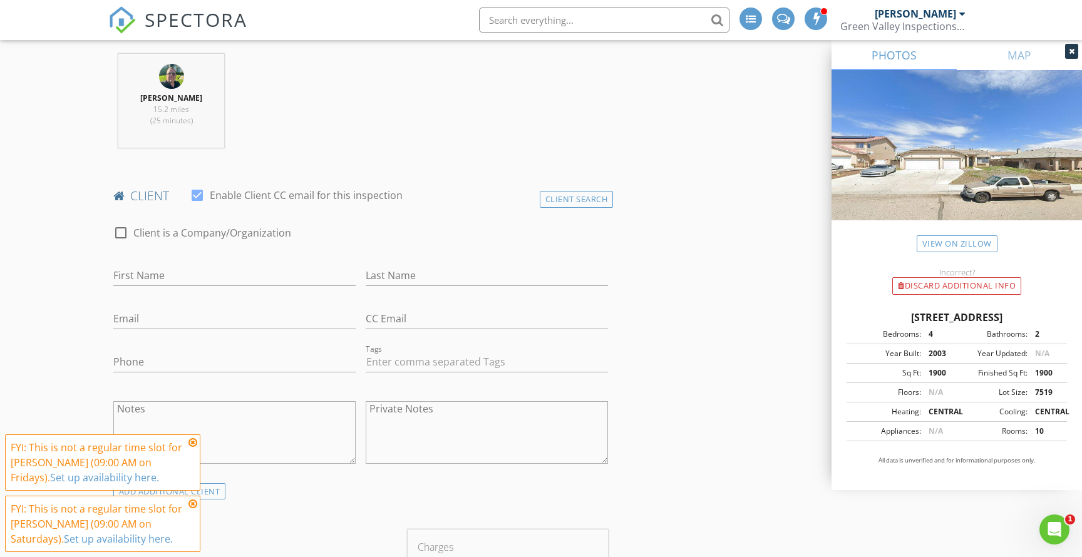
scroll to position [524, 0]
type input "[PERSON_NAME]"
type input "mayra.nicolas"
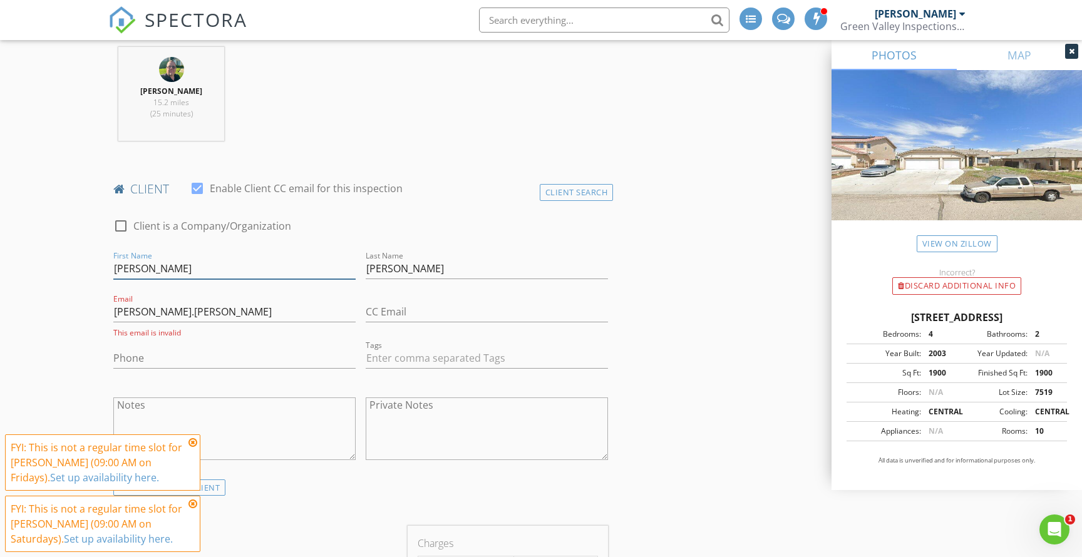
drag, startPoint x: 172, startPoint y: 267, endPoint x: 165, endPoint y: 263, distance: 7.8
click at [165, 263] on input "[PERSON_NAME]" at bounding box center [234, 269] width 242 height 21
drag, startPoint x: 149, startPoint y: 265, endPoint x: 76, endPoint y: 260, distance: 72.8
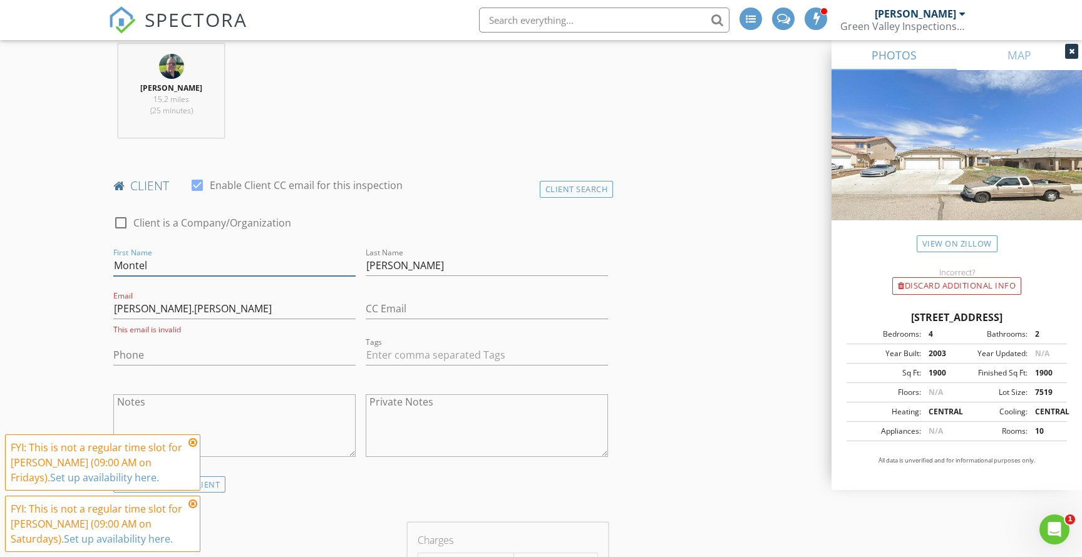
type input "Montel"
type input "[PERSON_NAME]"
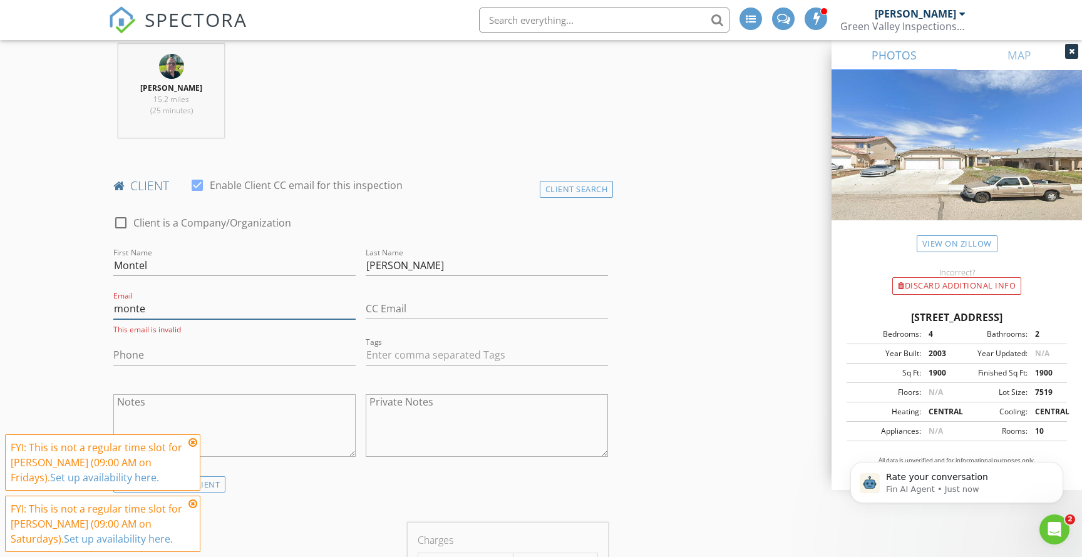
scroll to position [0, 0]
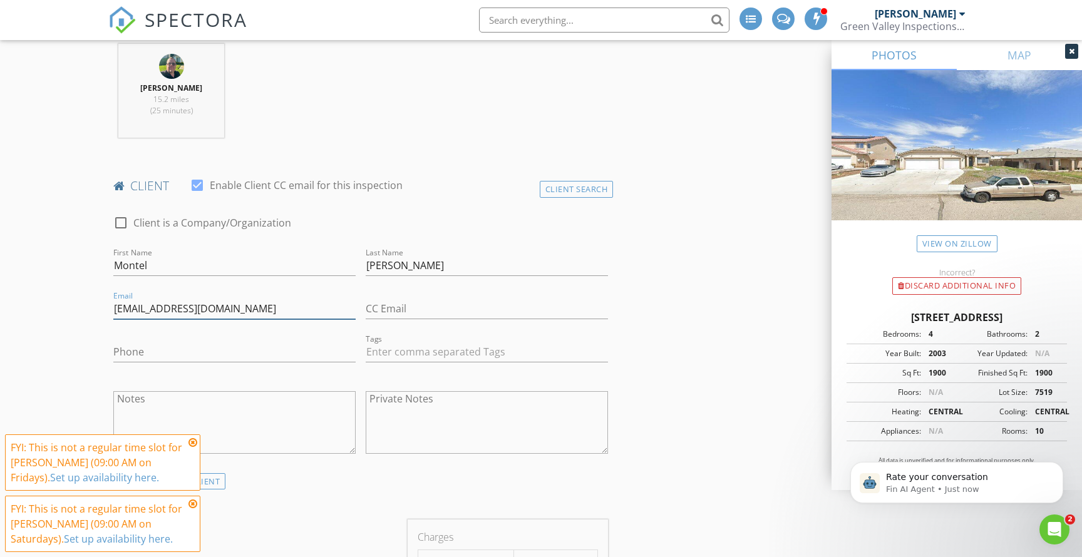
type input "[EMAIL_ADDRESS][DOMAIN_NAME]"
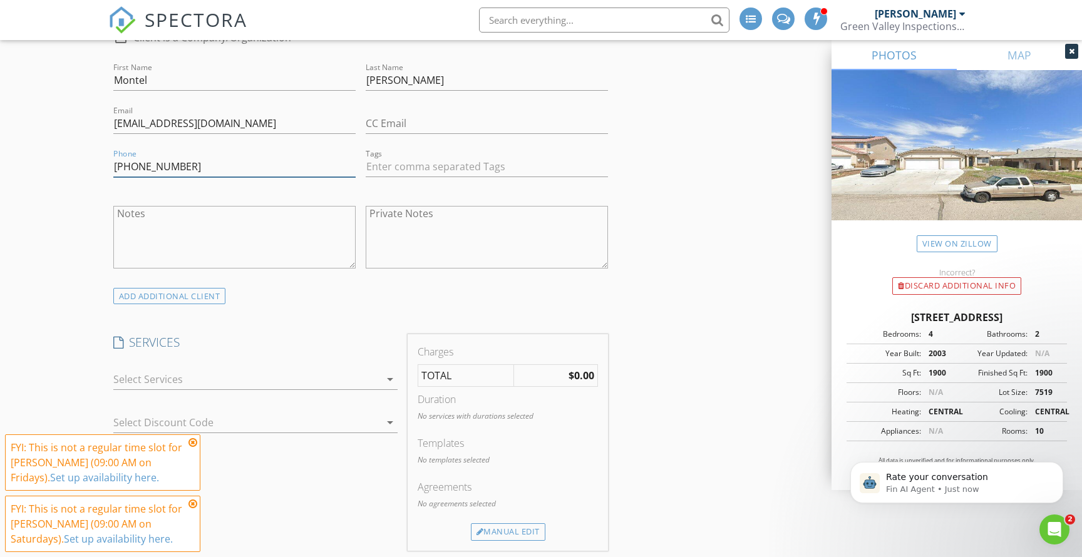
scroll to position [720, 0]
type input "[PHONE_NUMBER]"
click at [170, 290] on div "ADD ADDITIONAL client" at bounding box center [169, 294] width 113 height 17
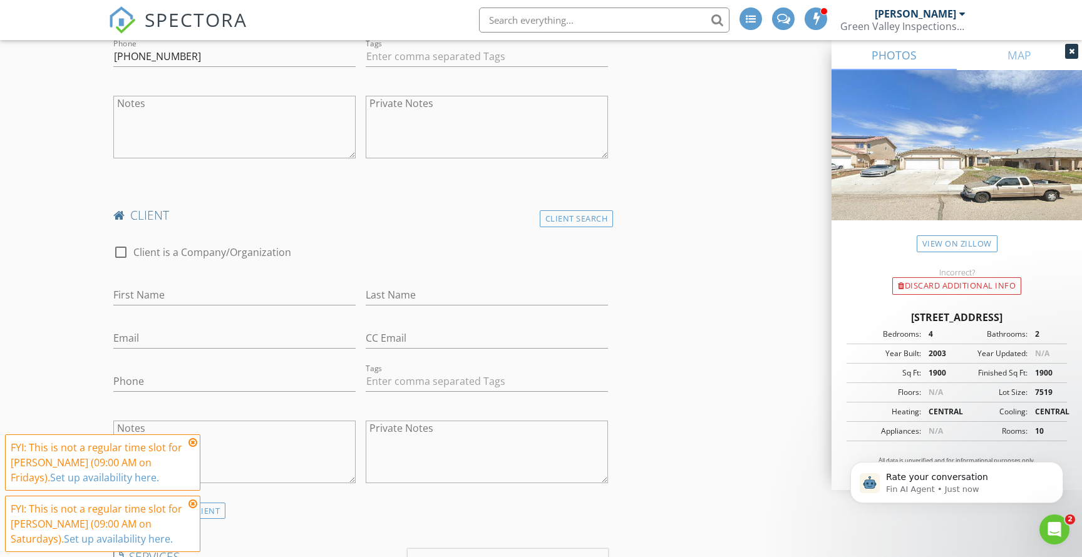
scroll to position [828, 0]
type input "[PERSON_NAME]"
click at [193, 444] on icon at bounding box center [192, 443] width 9 height 10
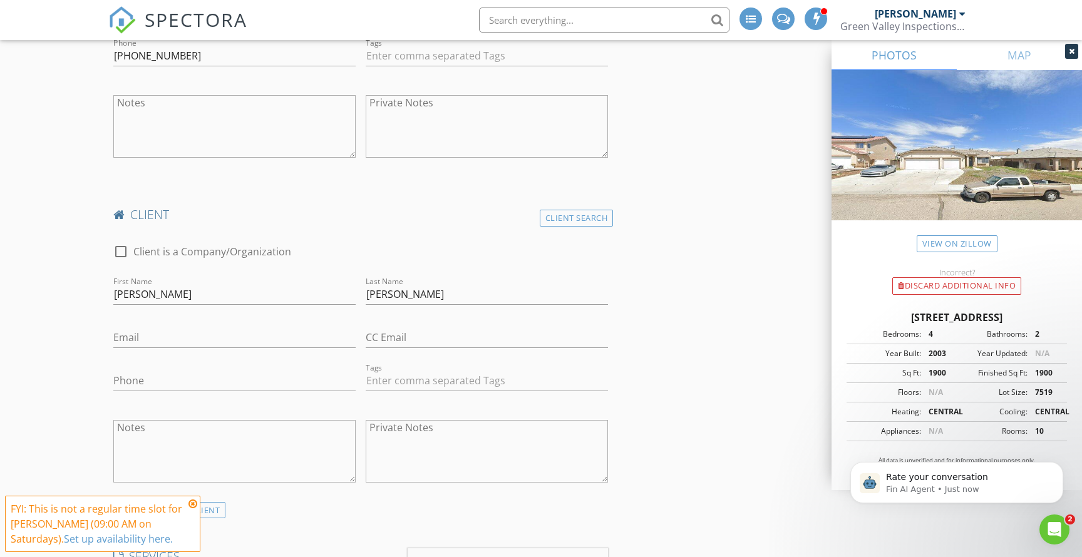
click at [191, 499] on icon at bounding box center [192, 504] width 9 height 10
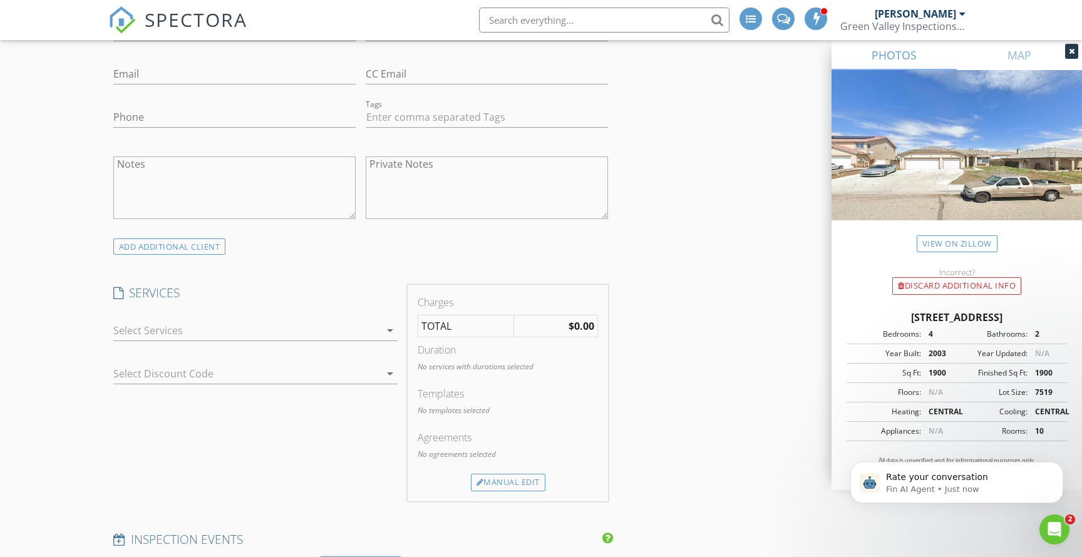
scroll to position [1134, 0]
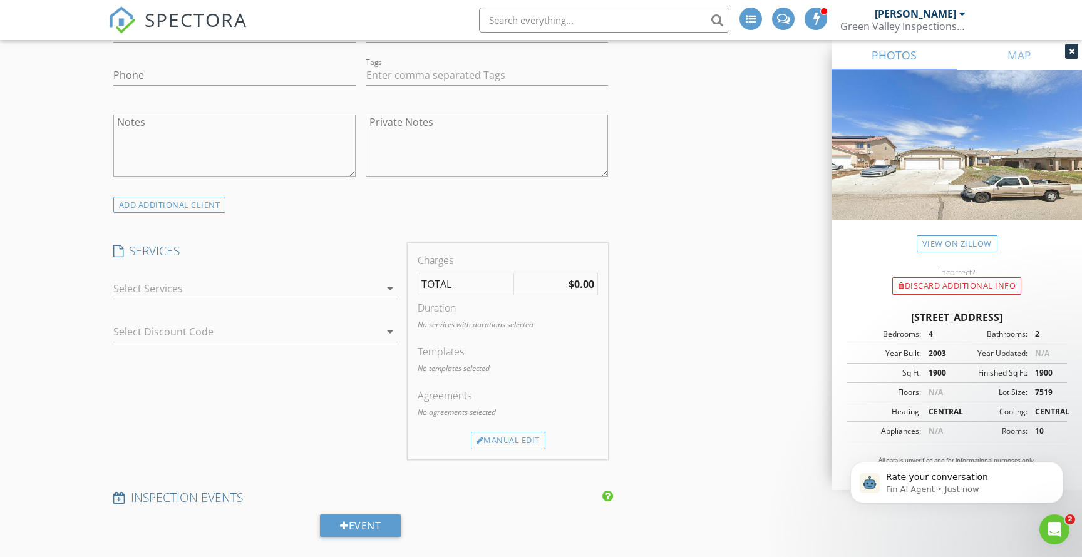
click at [150, 281] on div at bounding box center [246, 289] width 267 height 20
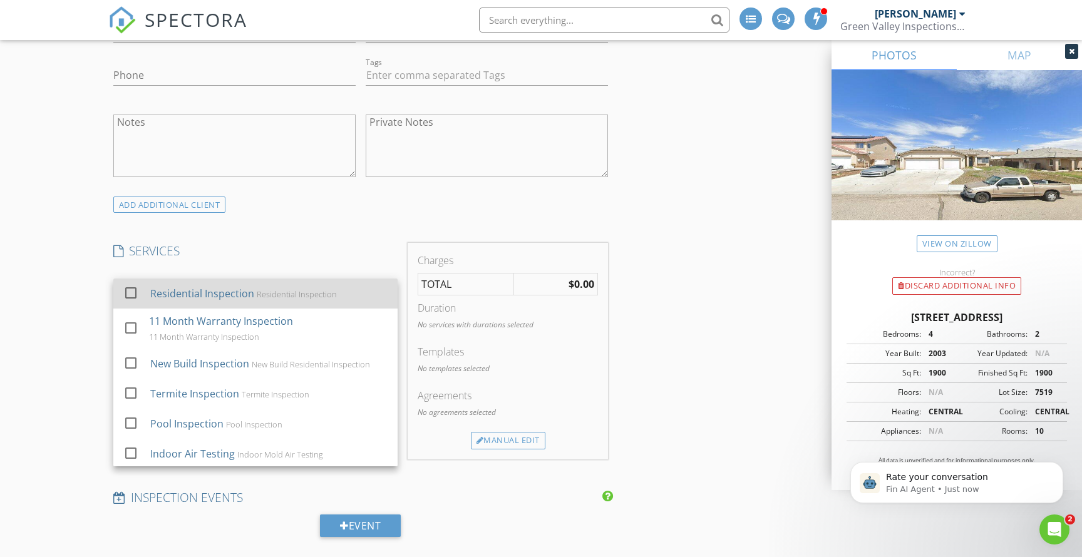
click at [143, 292] on div "check_box_outline_blank" at bounding box center [134, 293] width 22 height 28
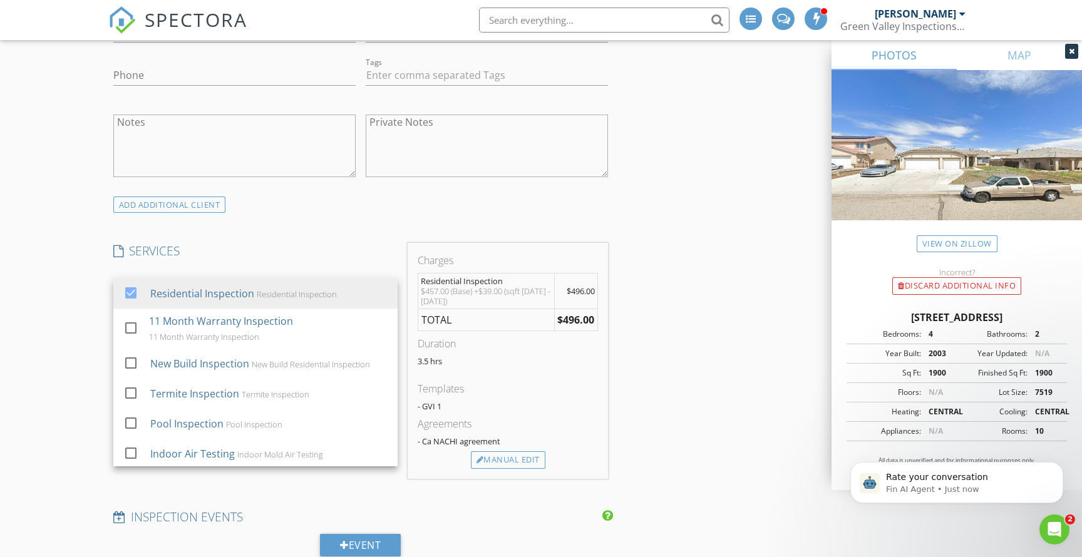
click at [80, 295] on div "New Inspection INSPECTOR(S) check_box Eric Richards PRIMARY check_box_outline_b…" at bounding box center [541, 470] width 1082 height 2986
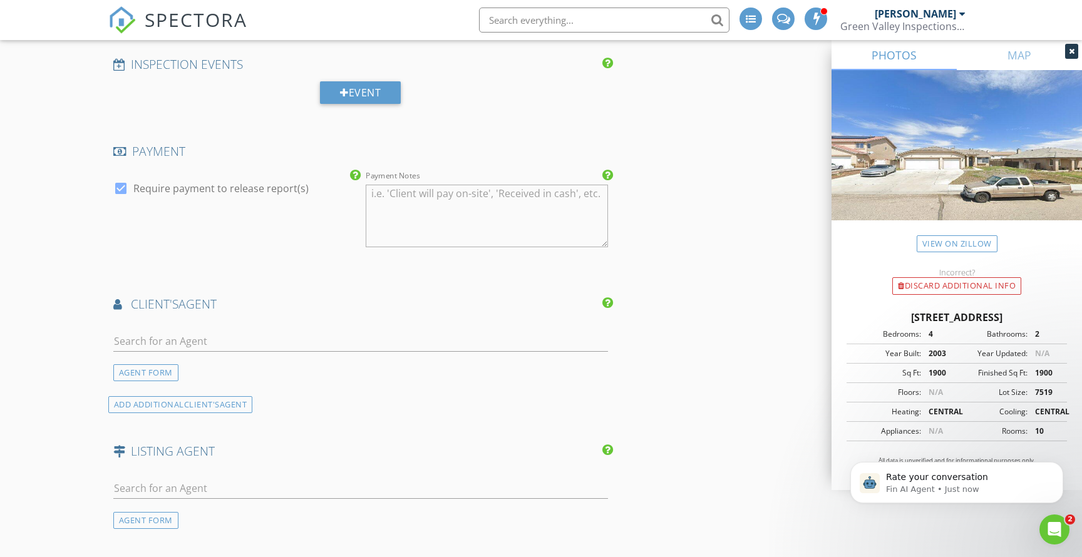
scroll to position [1588, 0]
click at [216, 335] on input "text" at bounding box center [360, 340] width 495 height 21
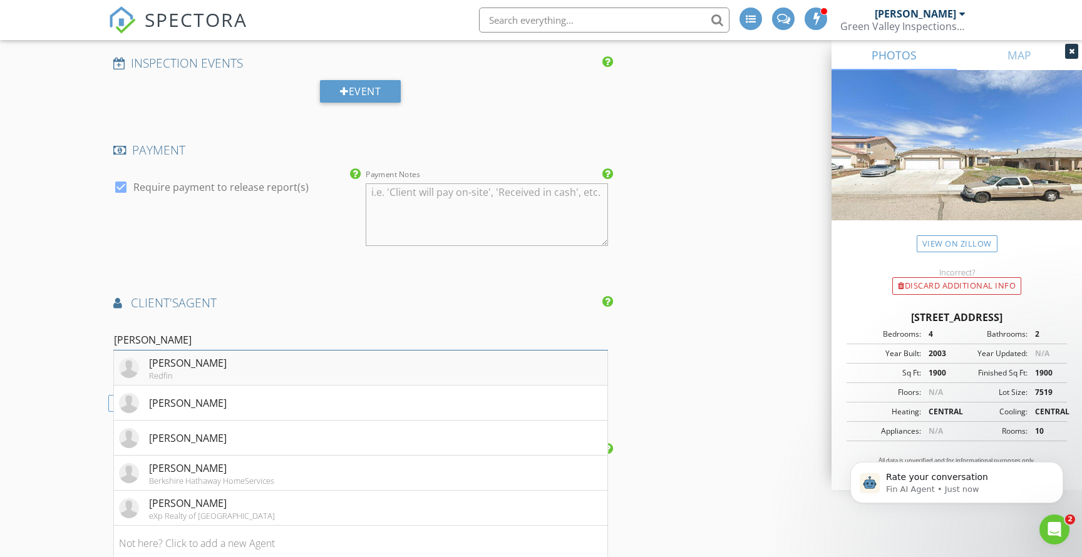
type input "mayra"
click at [187, 363] on div "[PERSON_NAME]" at bounding box center [188, 363] width 78 height 15
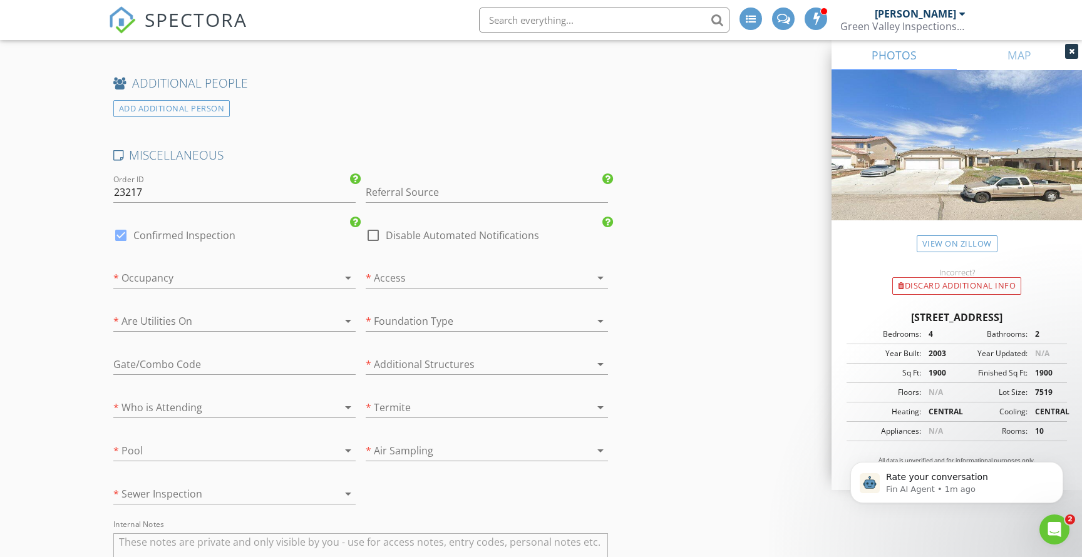
scroll to position [2329, 0]
click at [236, 272] on div at bounding box center [216, 273] width 207 height 20
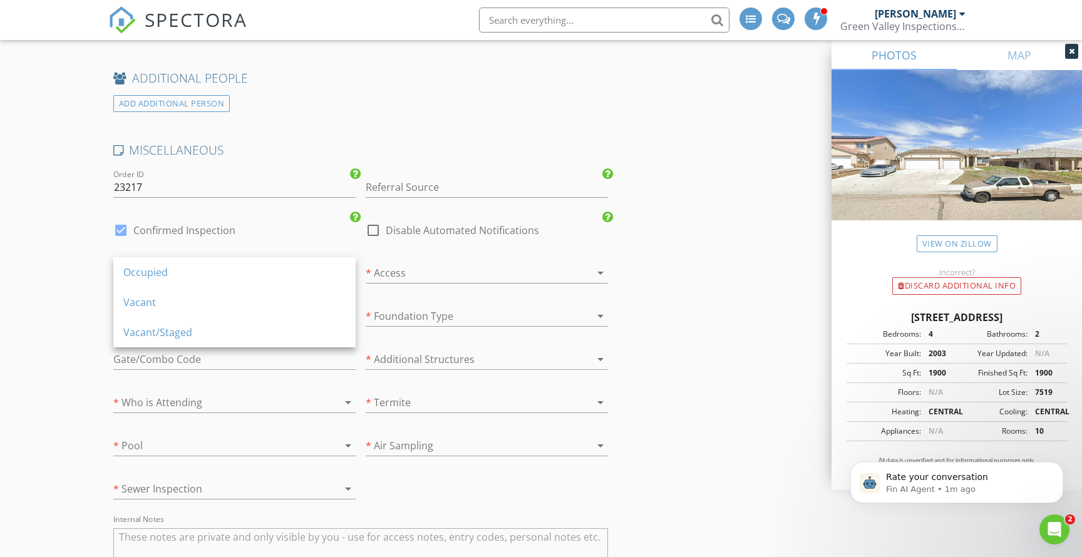
click at [223, 295] on div "Vacant" at bounding box center [234, 302] width 222 height 15
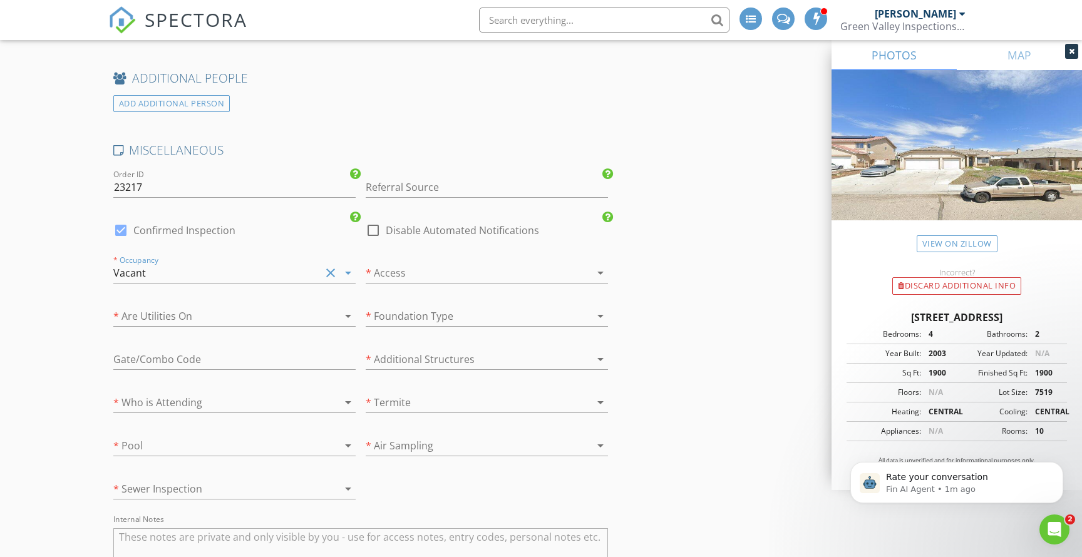
click at [213, 309] on div at bounding box center [216, 316] width 207 height 20
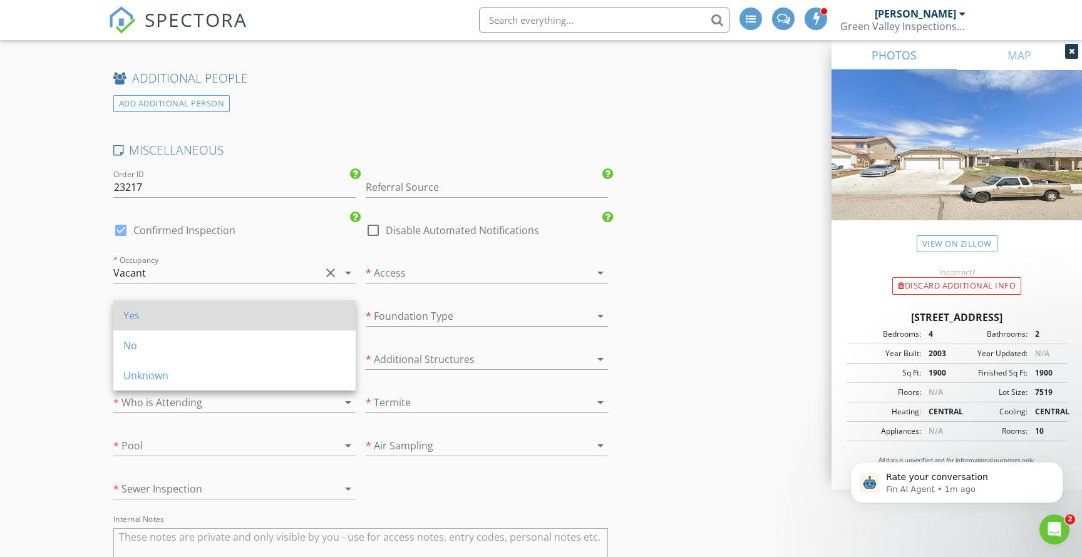
click at [211, 317] on div "Yes" at bounding box center [234, 315] width 222 height 15
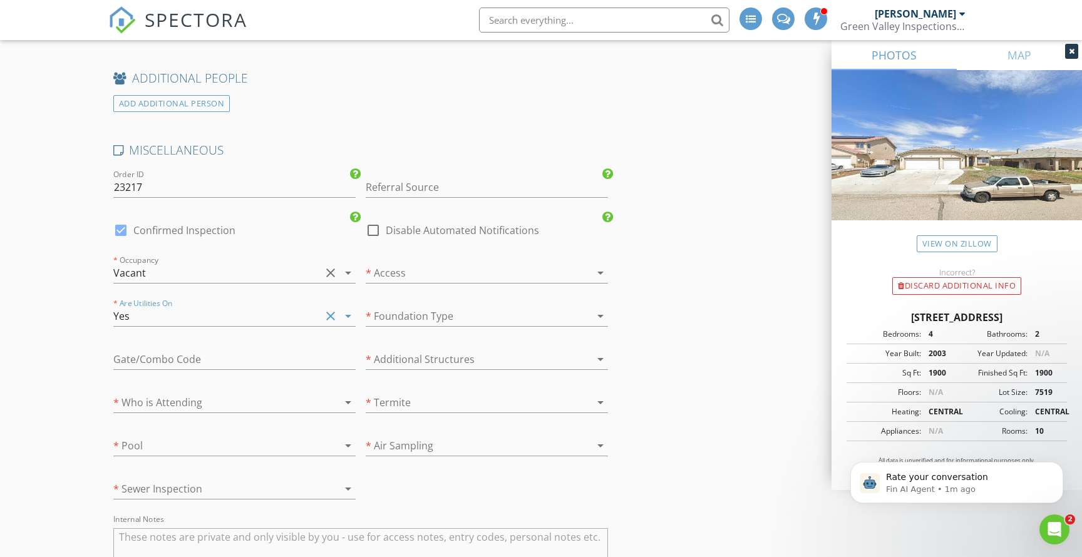
click at [218, 393] on div at bounding box center [216, 403] width 207 height 20
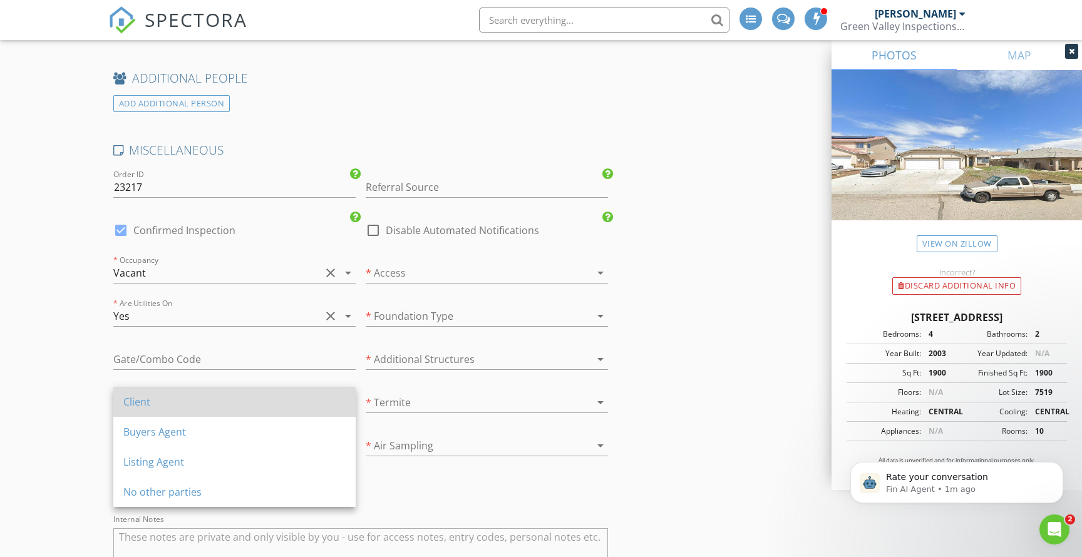
click at [219, 401] on div "Client" at bounding box center [234, 401] width 222 height 15
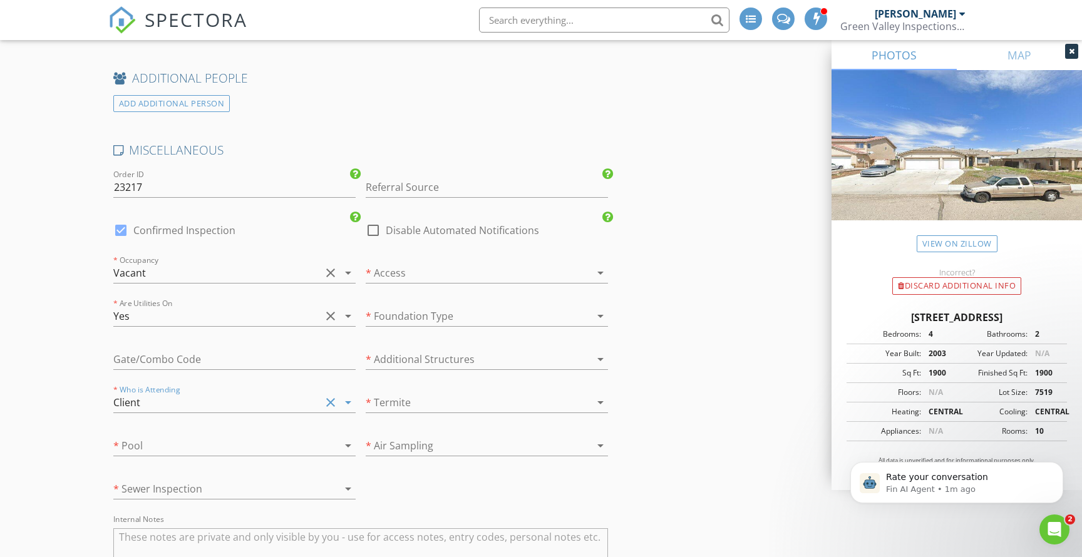
click at [224, 438] on div at bounding box center [216, 446] width 207 height 20
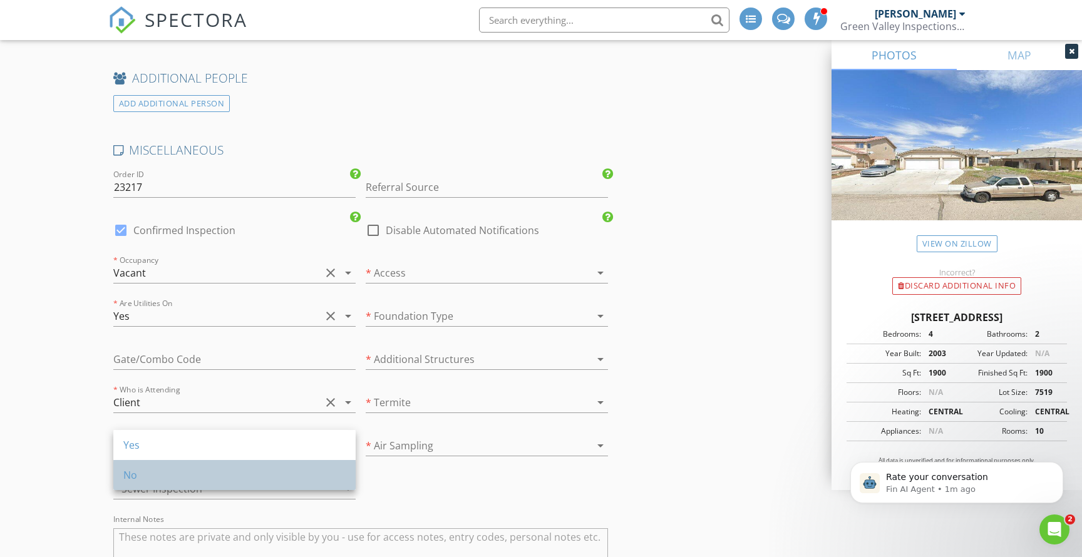
click at [230, 467] on div "No" at bounding box center [234, 475] width 222 height 30
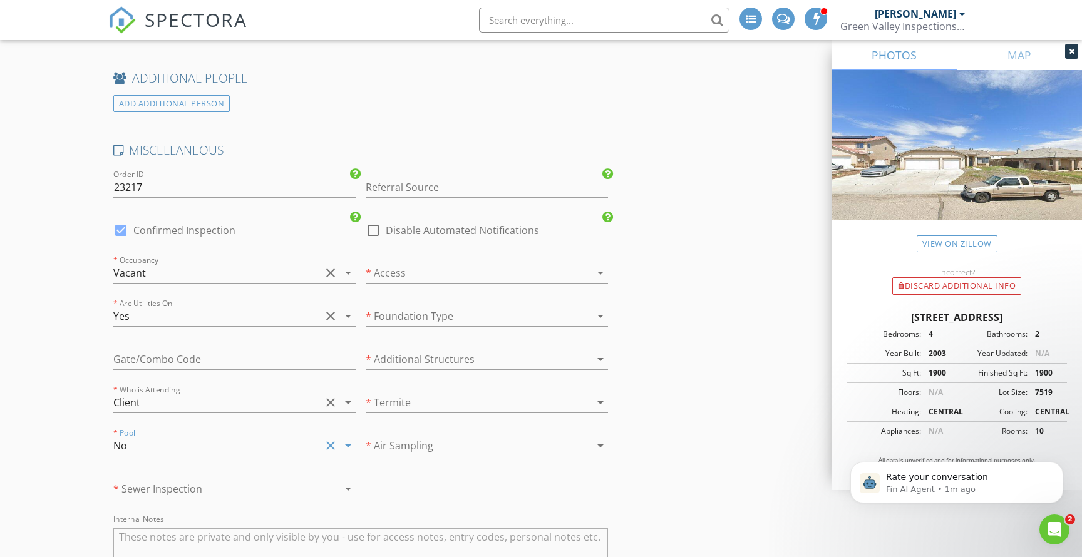
click at [232, 480] on div at bounding box center [216, 489] width 207 height 20
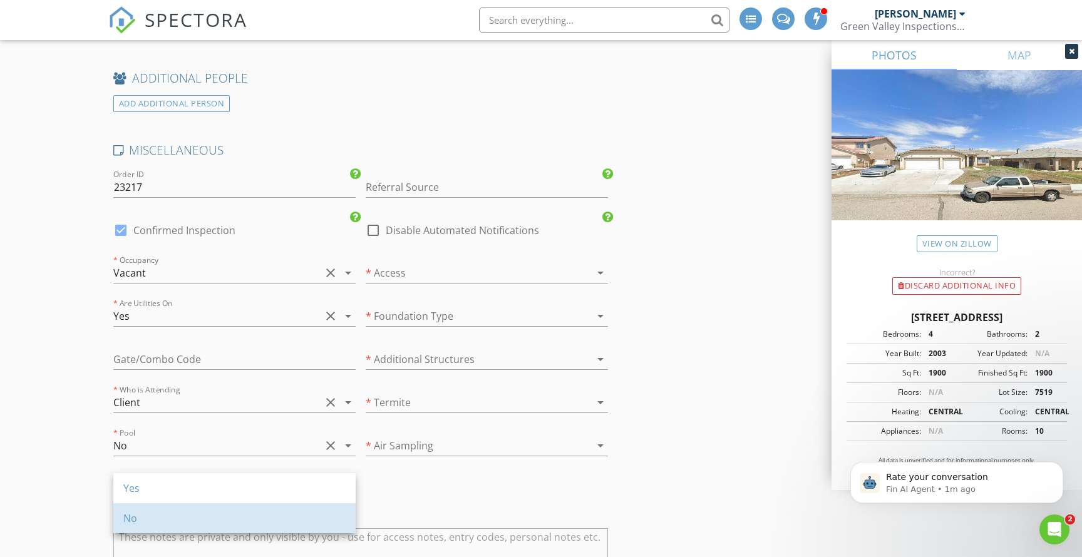
click at [242, 515] on div "No" at bounding box center [234, 518] width 222 height 15
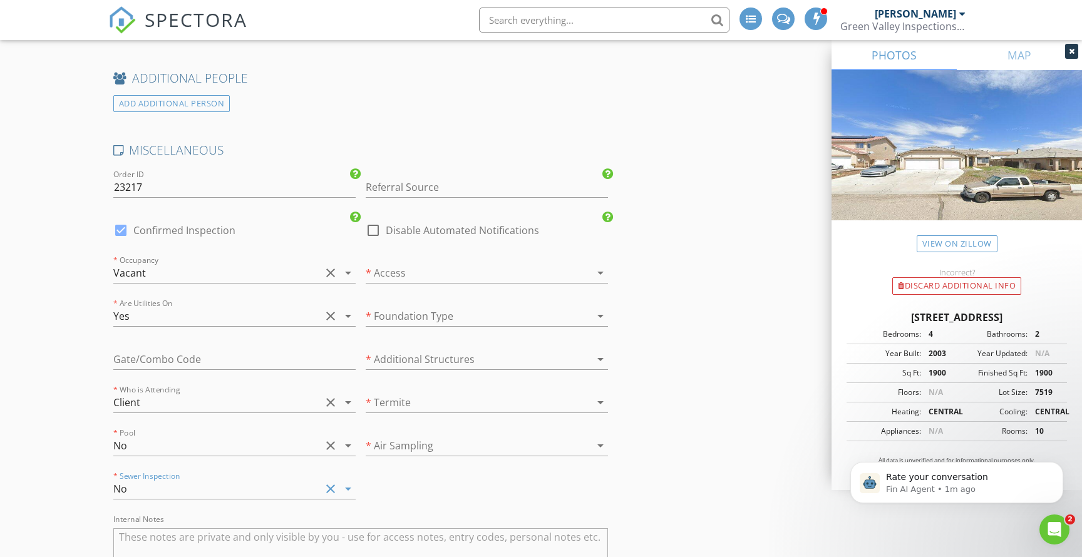
click at [425, 446] on div at bounding box center [469, 446] width 207 height 20
drag, startPoint x: 425, startPoint y: 473, endPoint x: 423, endPoint y: 462, distance: 11.3
click at [425, 473] on div "No" at bounding box center [487, 475] width 222 height 15
click at [416, 401] on div at bounding box center [469, 403] width 207 height 20
drag, startPoint x: 416, startPoint y: 428, endPoint x: 418, endPoint y: 419, distance: 8.9
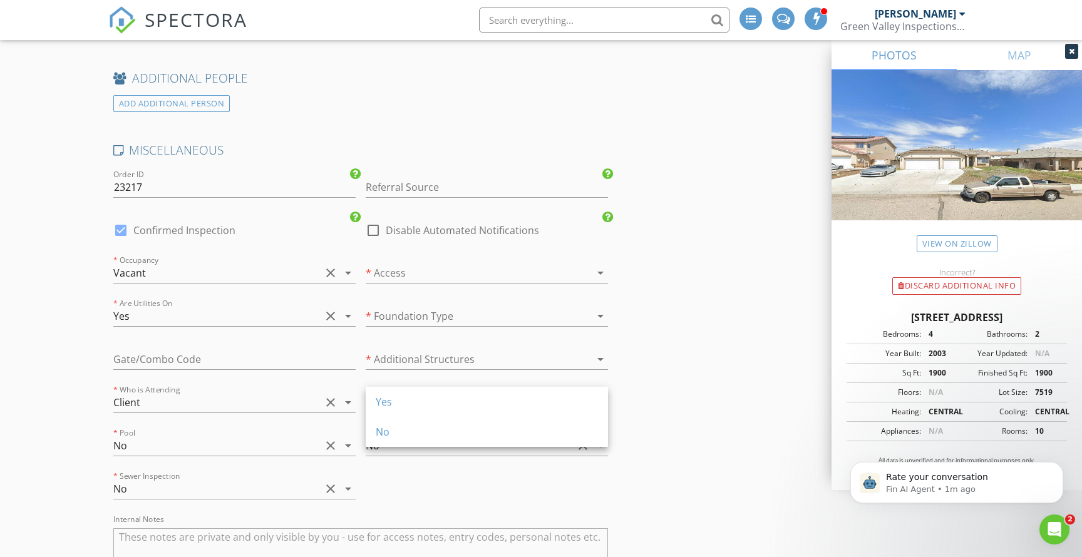
click at [416, 427] on div "No" at bounding box center [487, 432] width 222 height 15
click at [415, 359] on div at bounding box center [469, 359] width 207 height 20
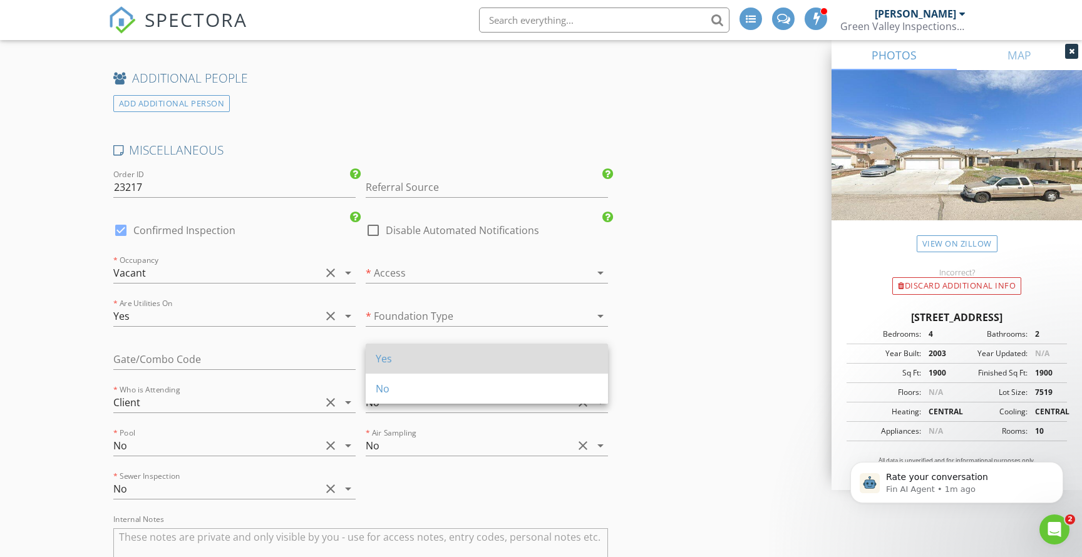
click at [415, 359] on div "Yes" at bounding box center [487, 358] width 222 height 15
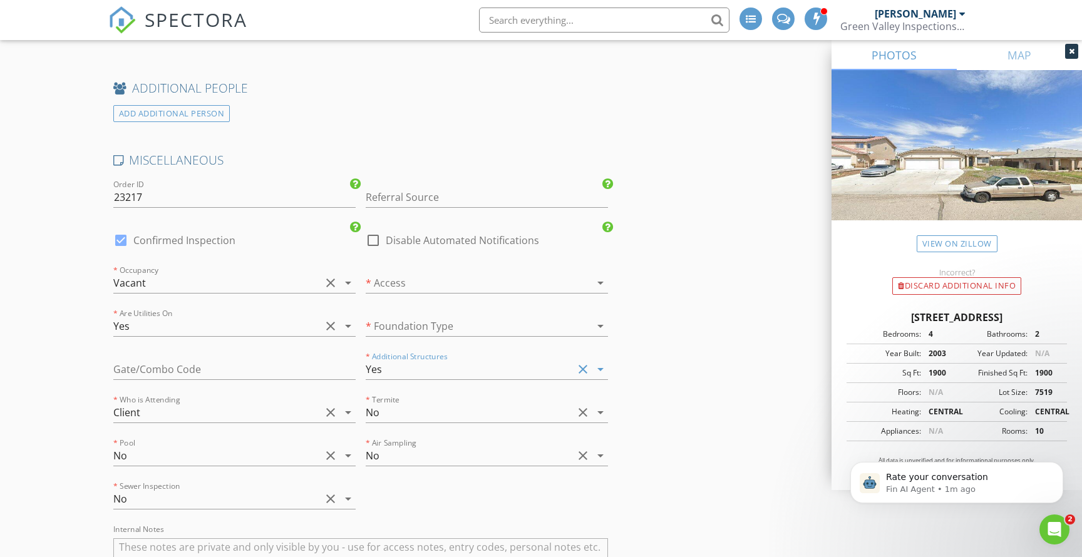
click at [408, 300] on div at bounding box center [487, 303] width 242 height 8
click at [403, 316] on div at bounding box center [469, 326] width 207 height 20
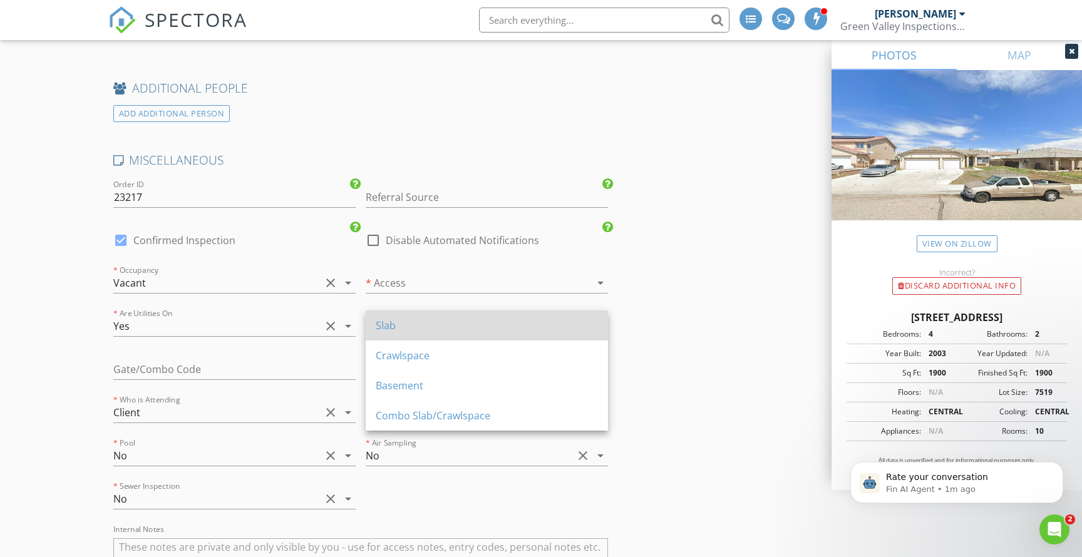
click at [400, 326] on div "Slab" at bounding box center [487, 325] width 222 height 15
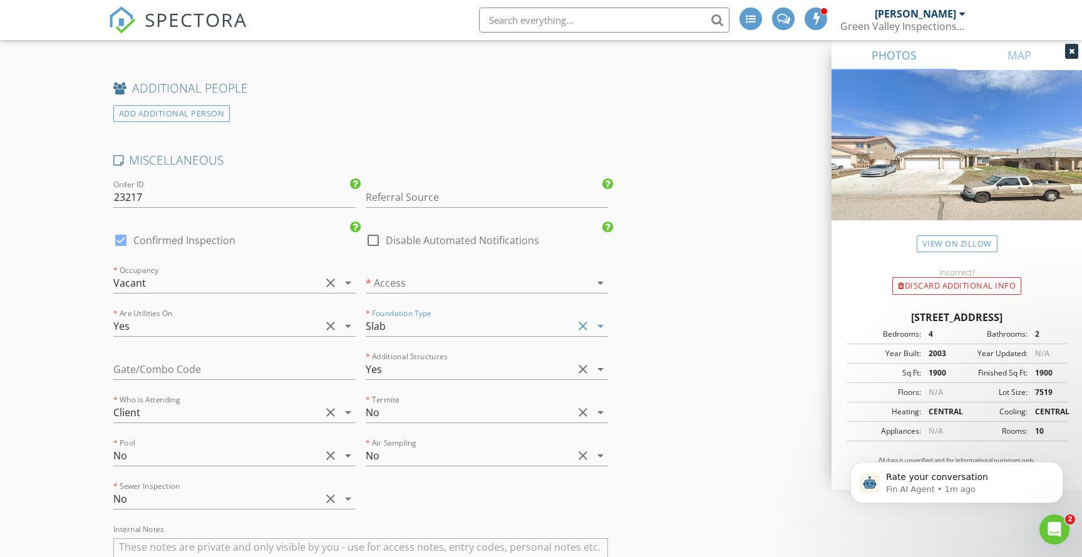
click at [406, 278] on div at bounding box center [469, 283] width 207 height 20
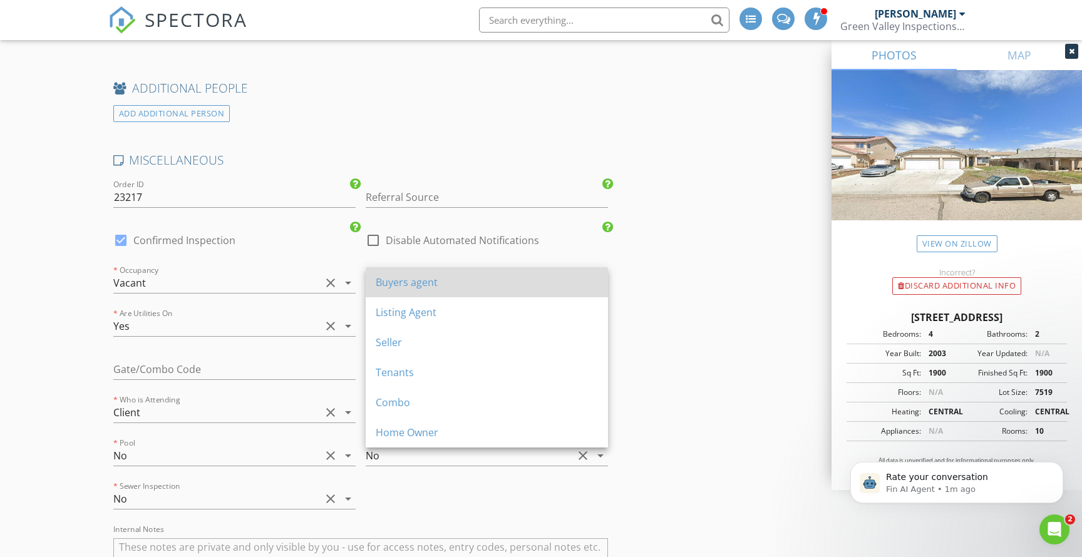
click at [401, 286] on div "Buyers agent" at bounding box center [487, 282] width 222 height 15
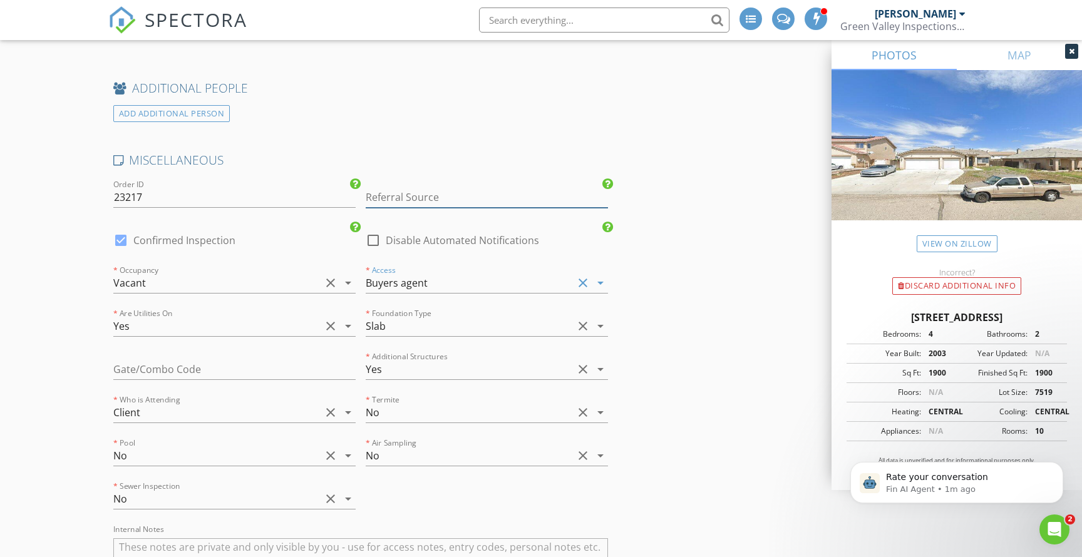
click at [460, 200] on input "Referral Source" at bounding box center [487, 197] width 242 height 21
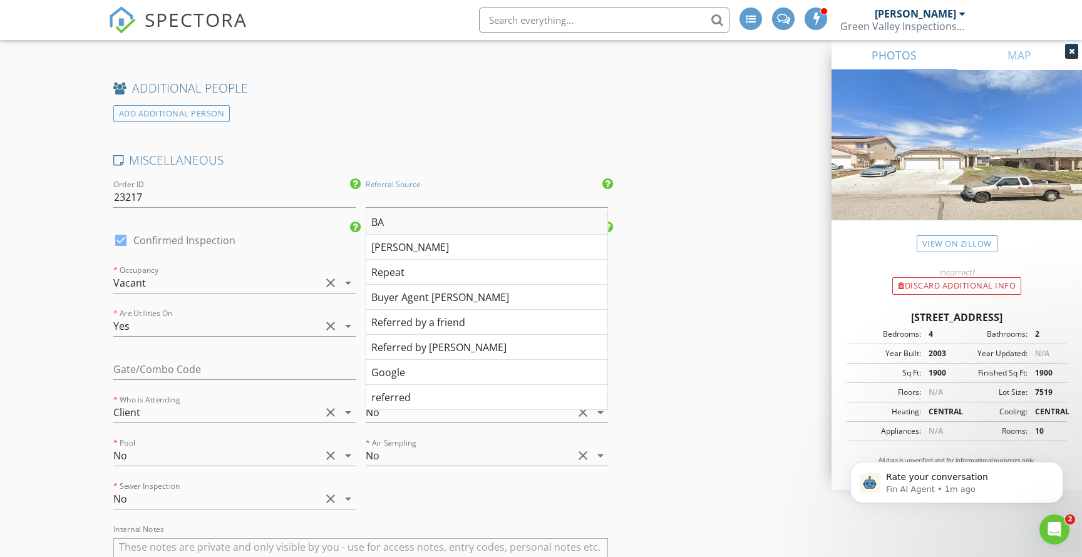
click at [427, 213] on div "BA" at bounding box center [486, 222] width 241 height 25
type input "BA"
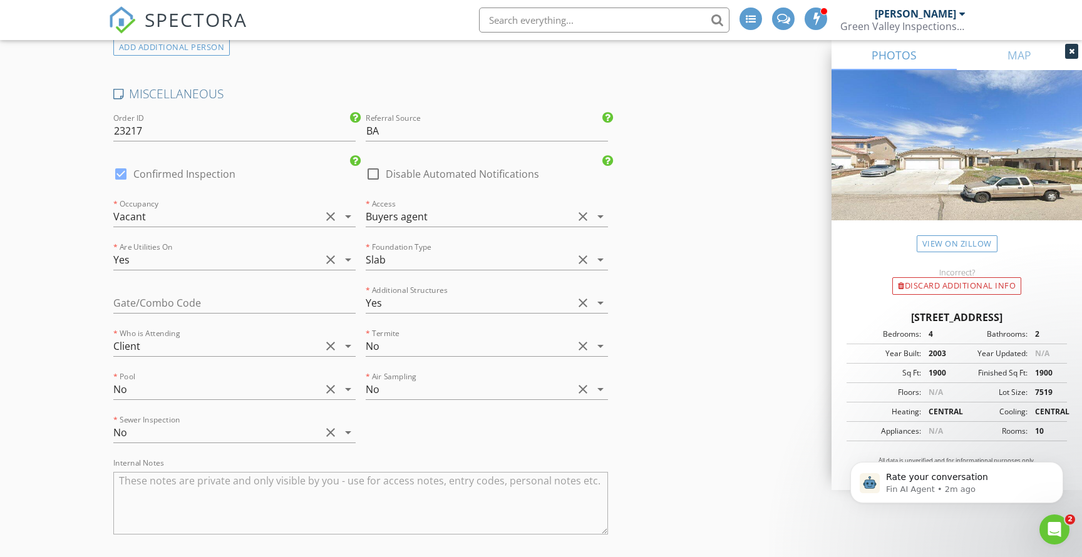
scroll to position [2405, 0]
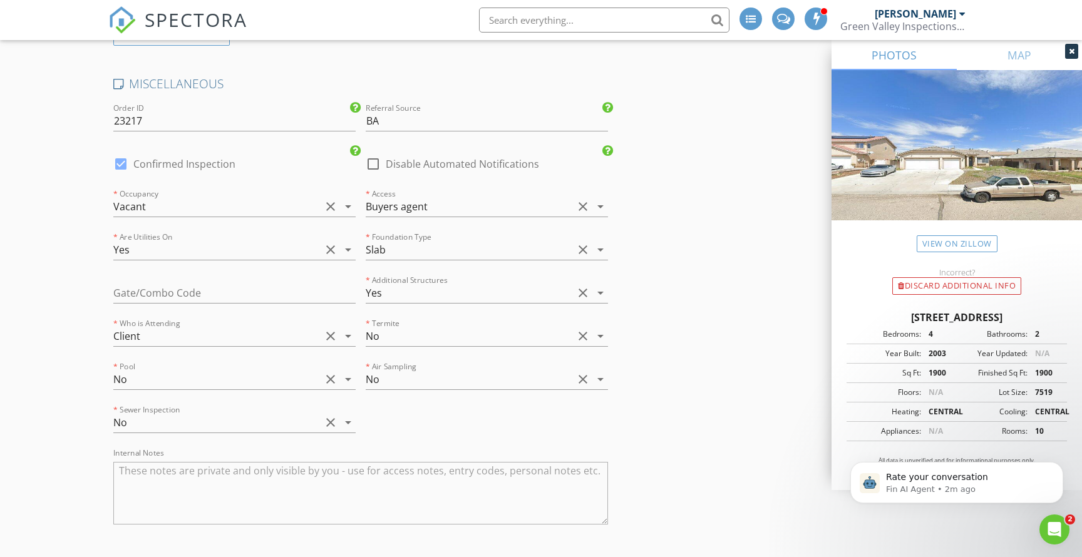
click at [392, 294] on div "* Additional Structures Yes clear arrow_drop_down" at bounding box center [487, 293] width 242 height 21
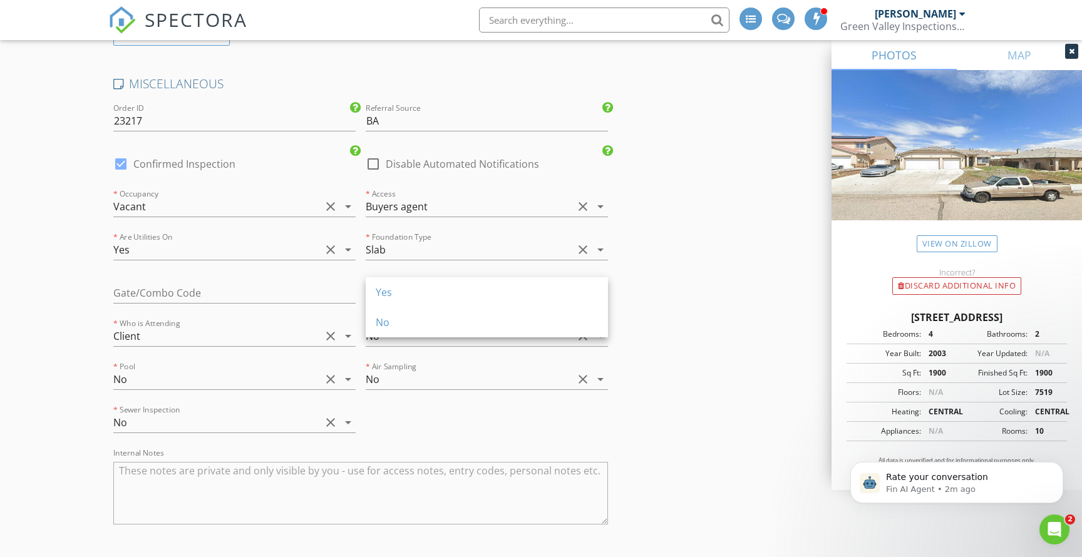
click at [397, 320] on div "No" at bounding box center [487, 322] width 222 height 15
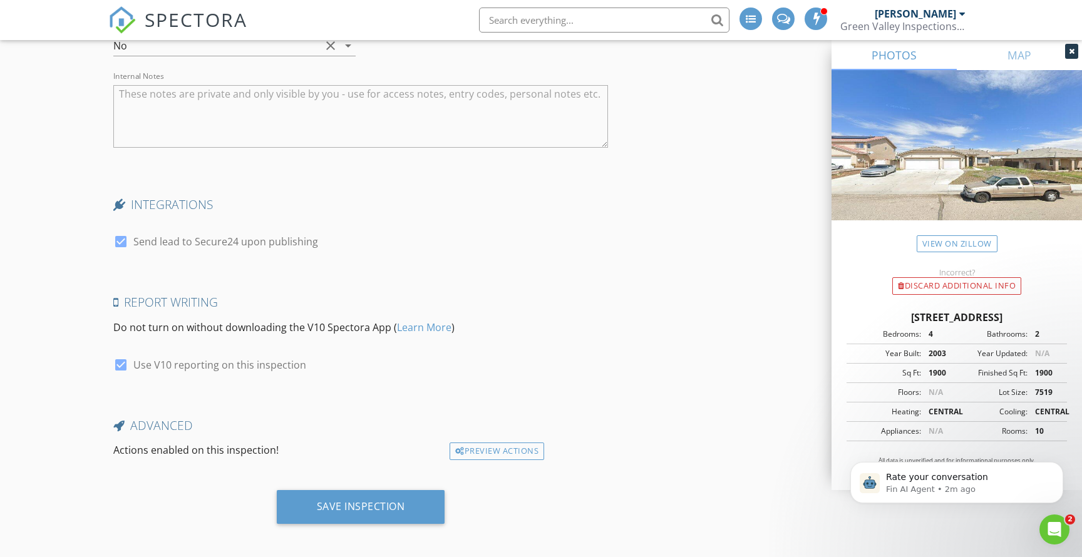
scroll to position [2771, 0]
click at [352, 492] on div "Save Inspection" at bounding box center [361, 509] width 168 height 34
